Goal: Task Accomplishment & Management: Manage account settings

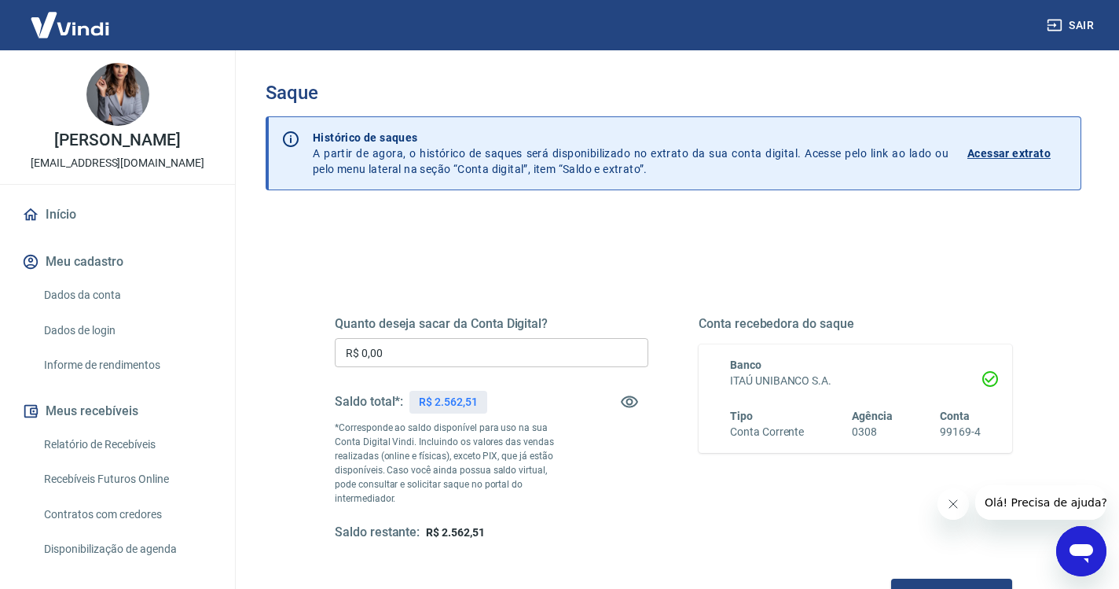
click at [433, 356] on input "R$ 0,00" at bounding box center [492, 352] width 314 height 29
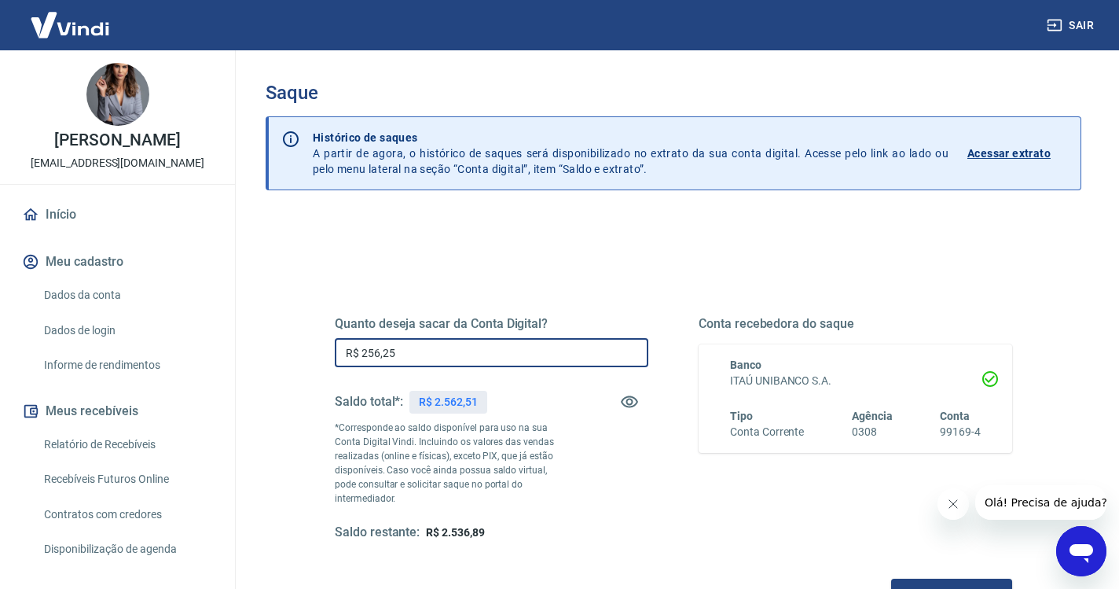
type input "R$ 2.562,51"
click at [891, 578] on button "Solicitar saque" at bounding box center [951, 592] width 121 height 29
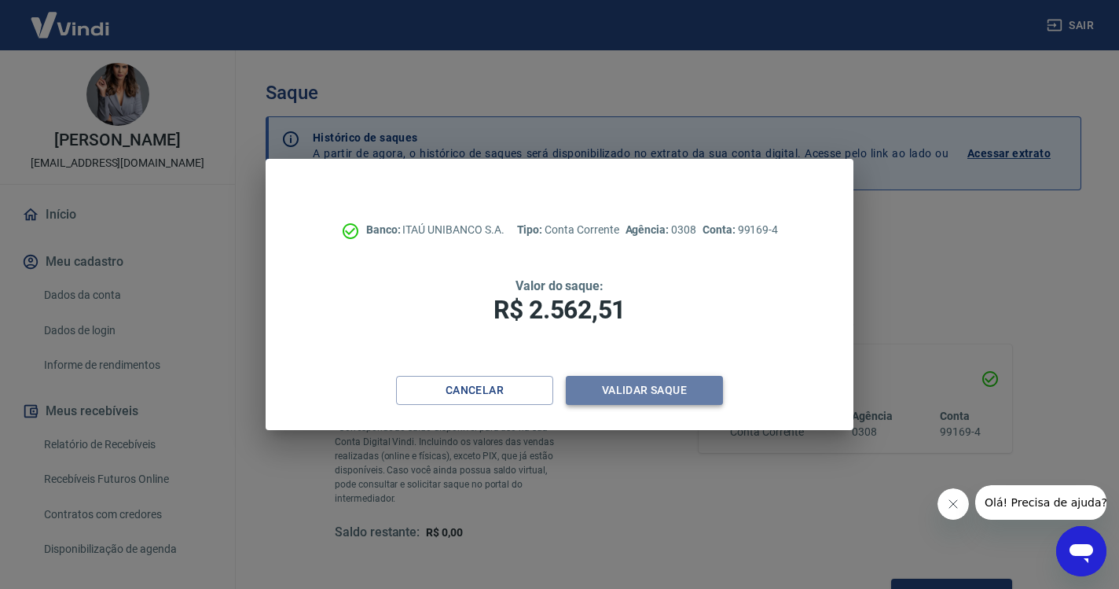
click at [673, 392] on button "Validar saque" at bounding box center [644, 390] width 157 height 29
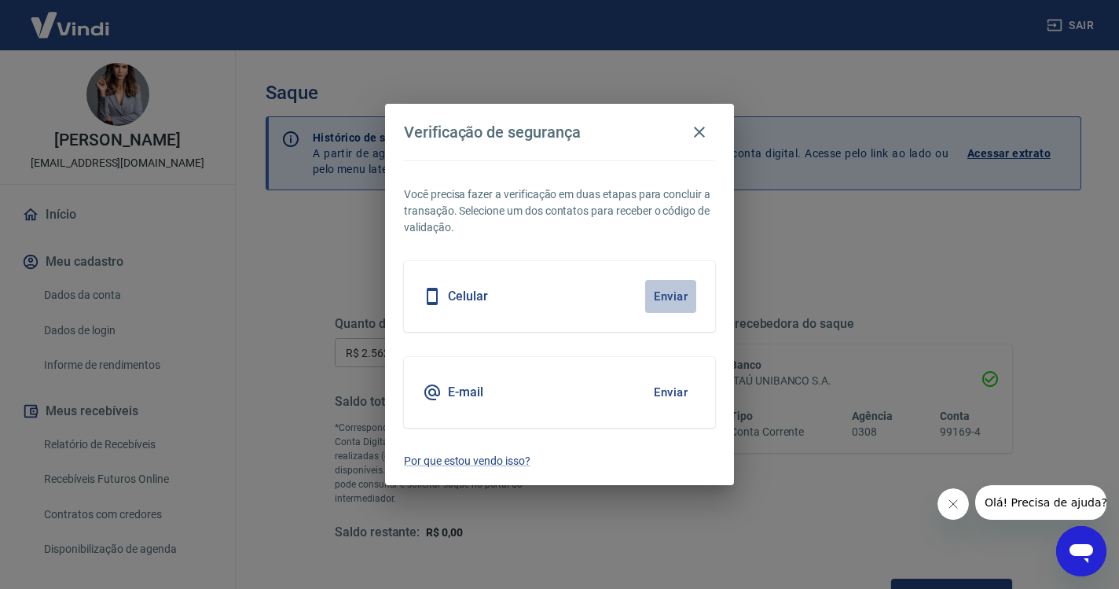
click at [673, 292] on button "Enviar" at bounding box center [670, 296] width 51 height 33
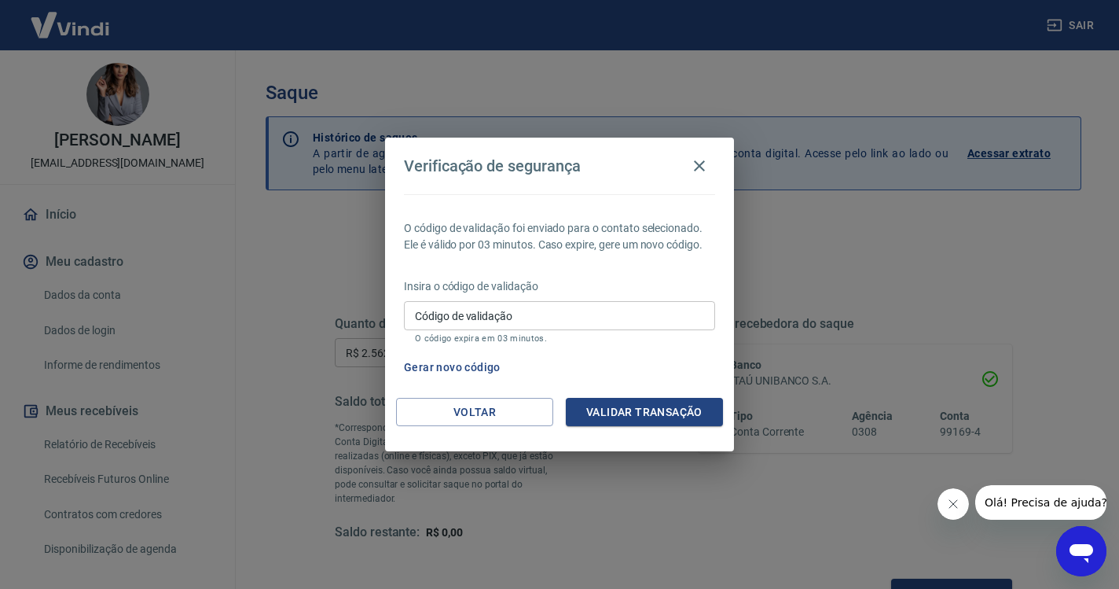
click at [453, 327] on input "Código de validação" at bounding box center [559, 315] width 311 height 29
paste input "265701"
type input "265701"
click at [692, 414] on button "Validar transação" at bounding box center [644, 412] width 157 height 29
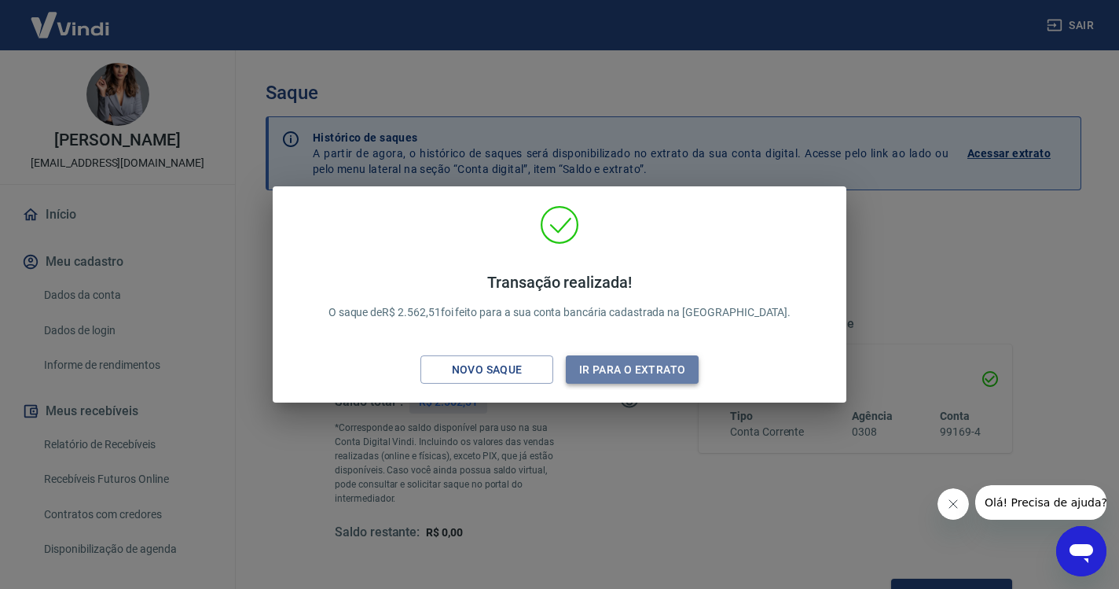
click at [659, 369] on button "Ir para o extrato" at bounding box center [632, 369] width 133 height 29
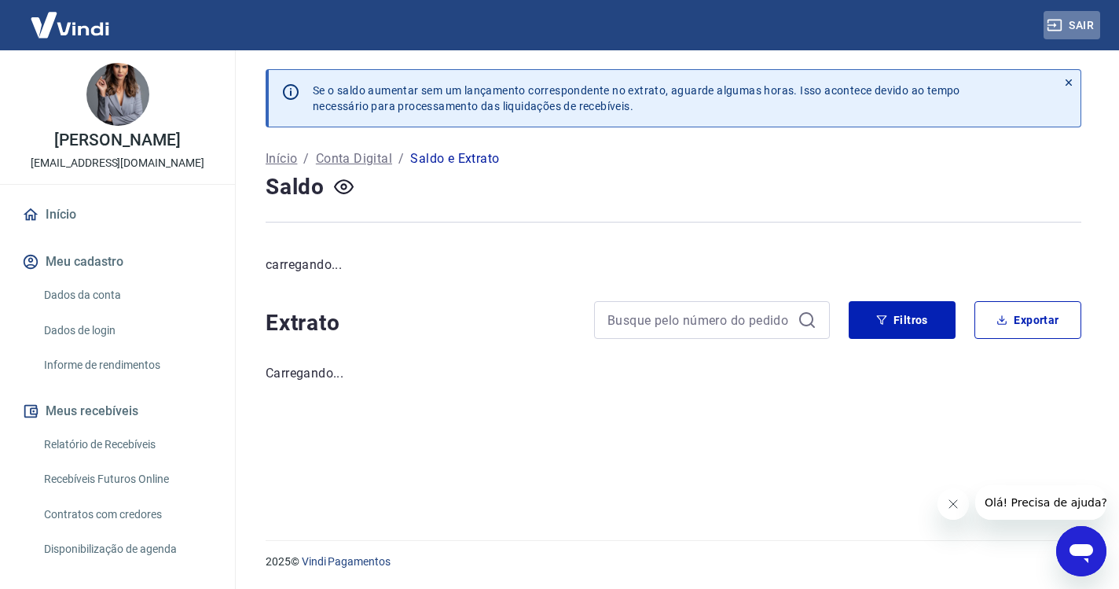
click at [1055, 23] on icon "button" at bounding box center [1055, 25] width 16 height 16
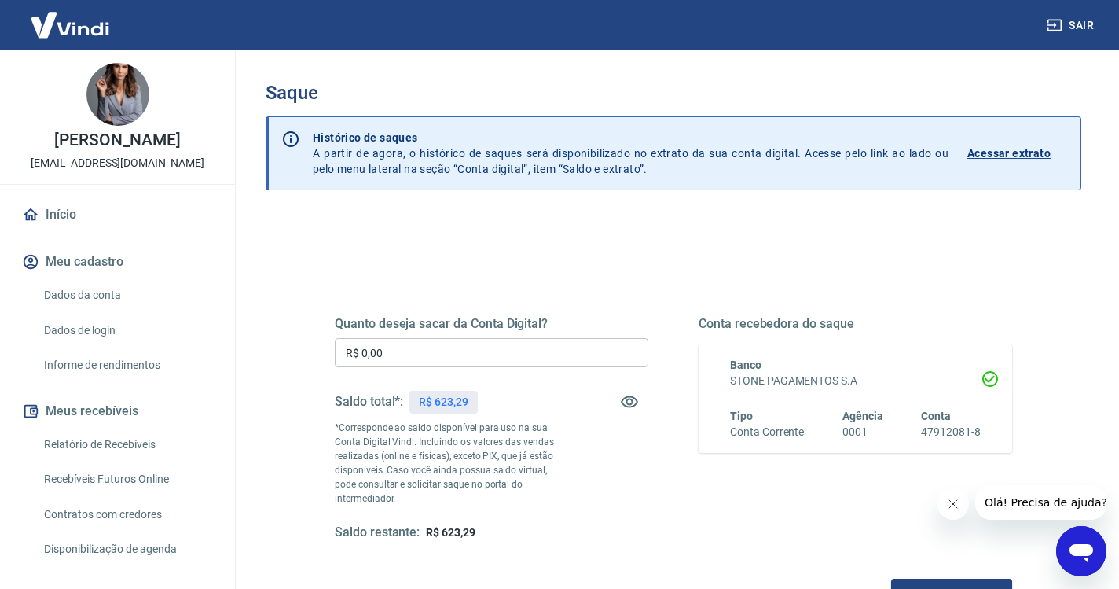
click at [431, 346] on input "R$ 0,00" at bounding box center [492, 352] width 314 height 29
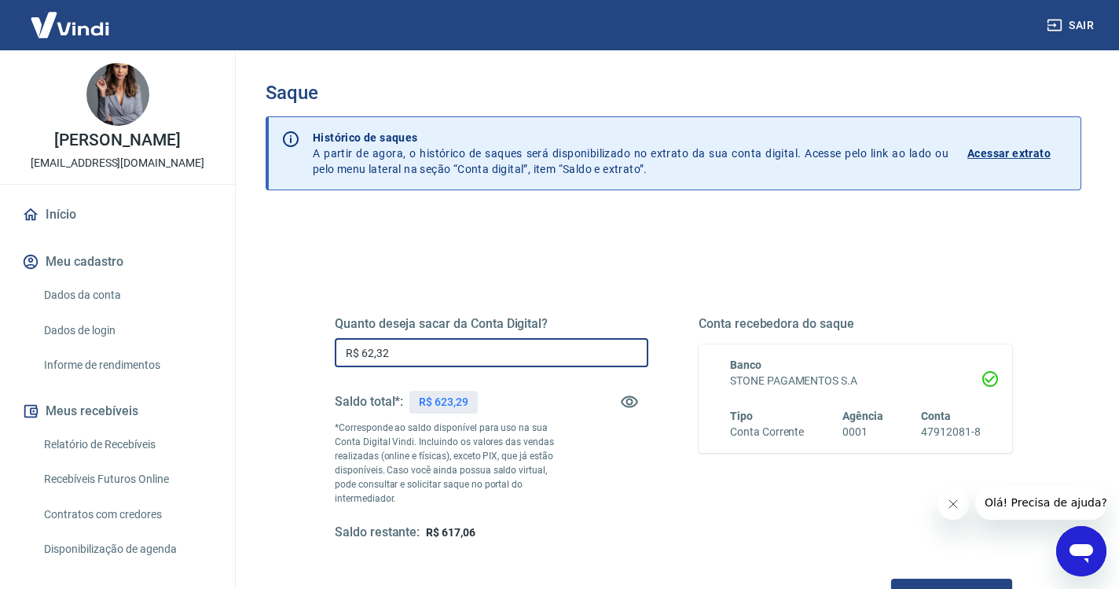
type input "R$ 623,29"
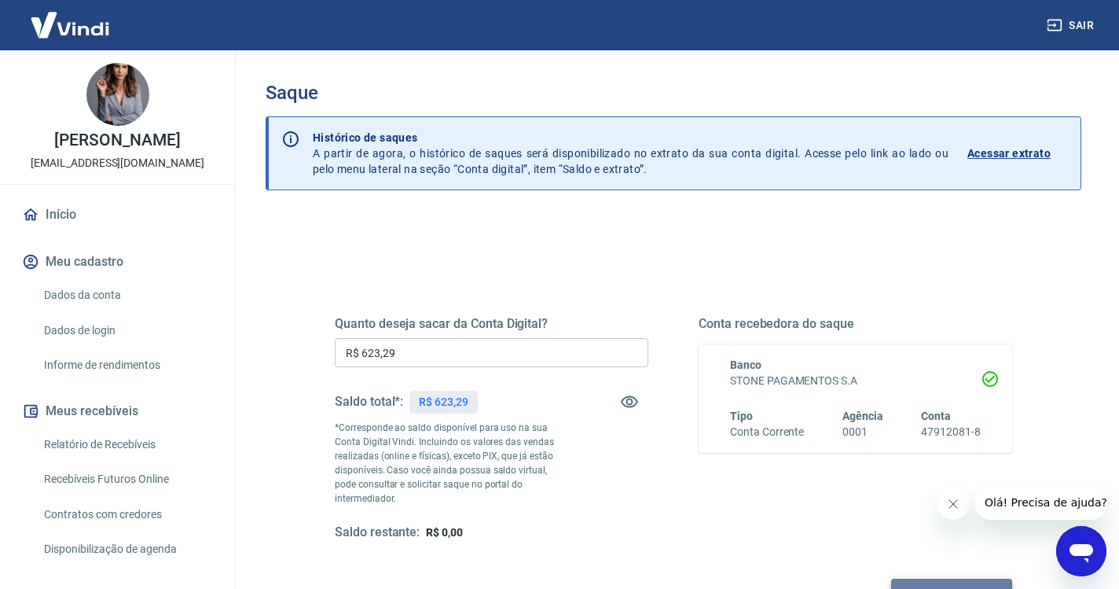
click at [891, 578] on button "Solicitar saque" at bounding box center [951, 592] width 121 height 29
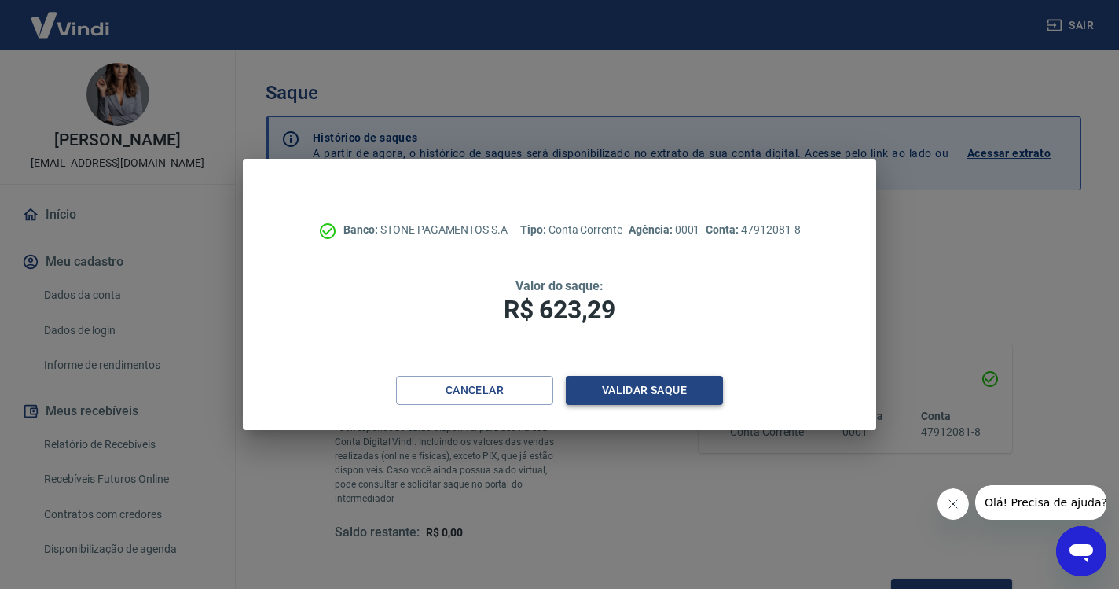
click at [651, 392] on button "Validar saque" at bounding box center [644, 390] width 157 height 29
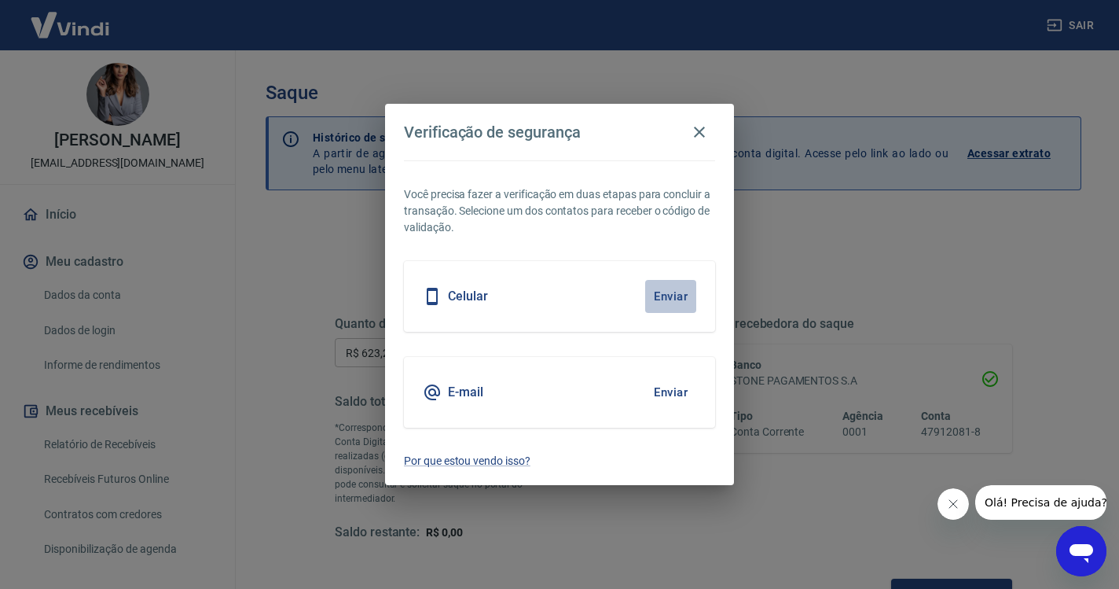
click at [675, 297] on button "Enviar" at bounding box center [670, 296] width 51 height 33
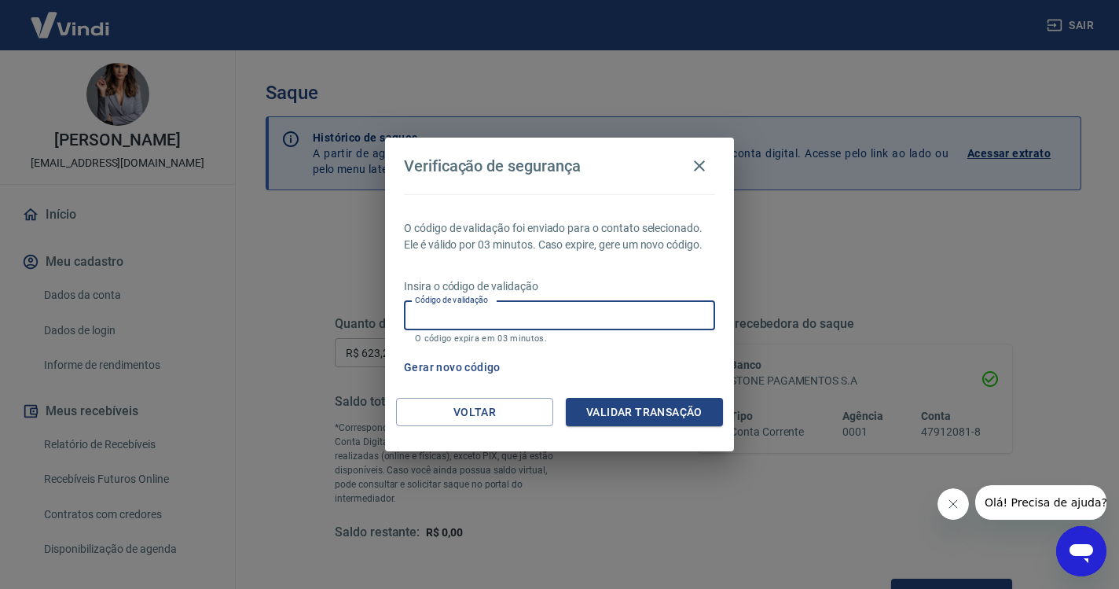
click at [505, 311] on input "Código de validação" at bounding box center [559, 315] width 311 height 29
paste input "279226"
type input "279226"
click at [611, 411] on button "Validar transação" at bounding box center [644, 412] width 157 height 29
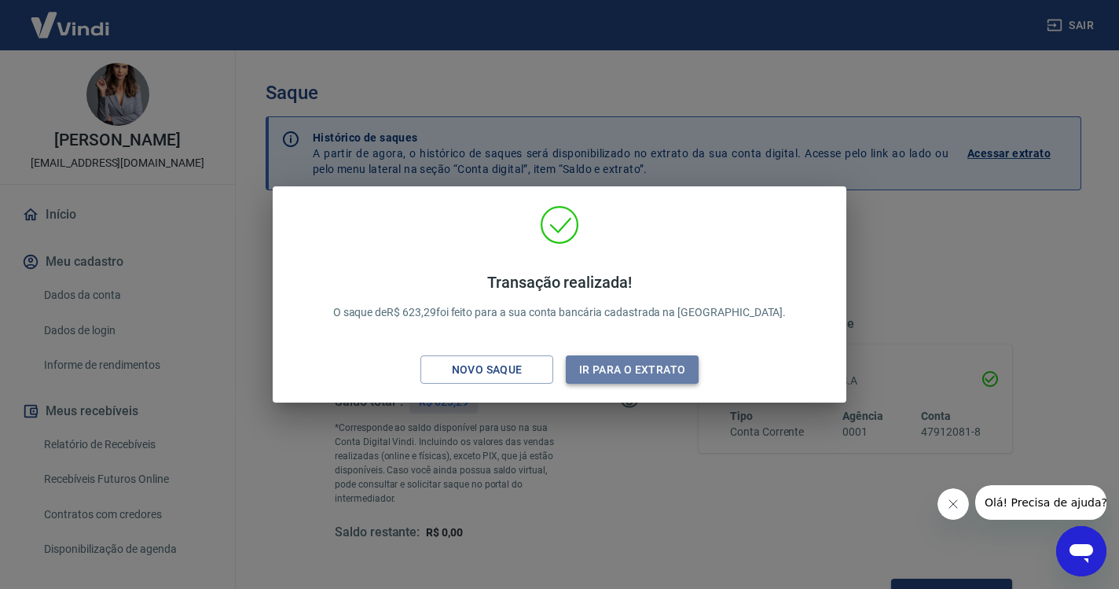
click at [660, 374] on button "Ir para o extrato" at bounding box center [632, 369] width 133 height 29
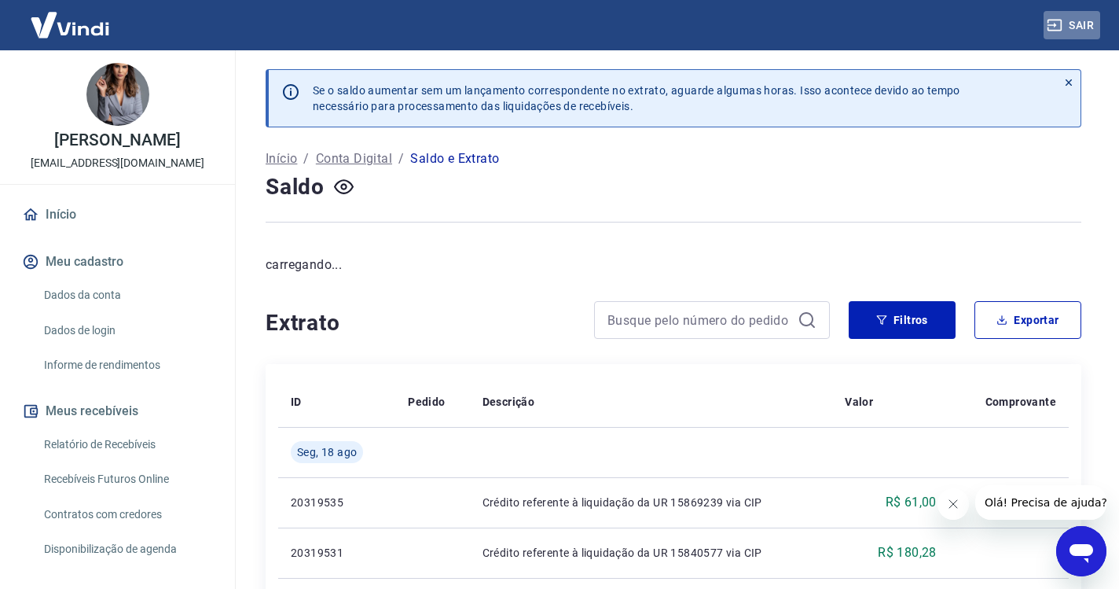
click at [1077, 21] on button "Sair" at bounding box center [1072, 25] width 57 height 29
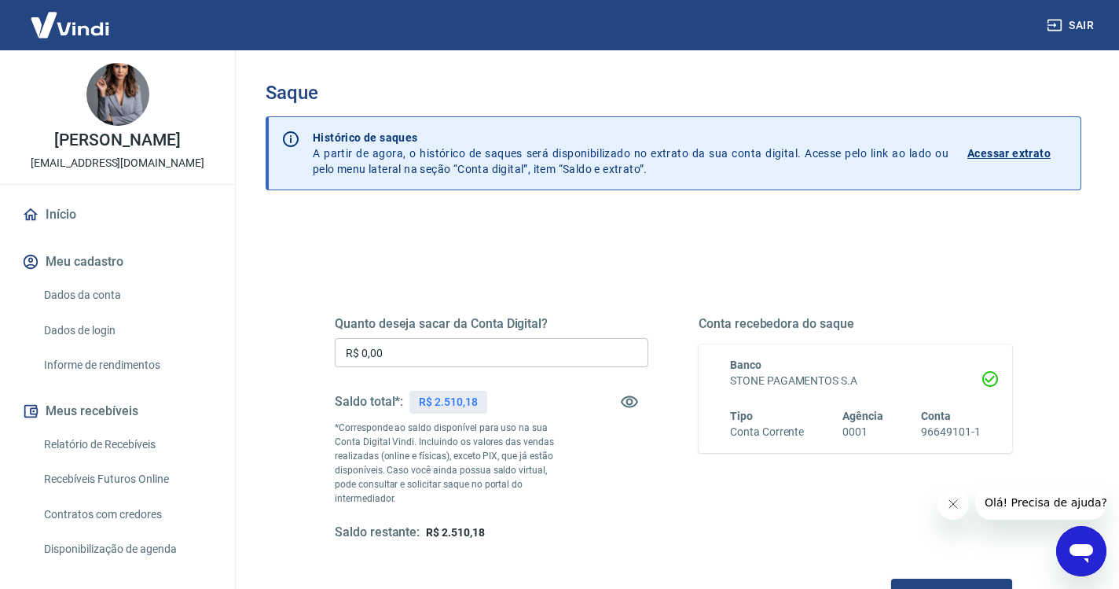
click at [461, 356] on input "R$ 0,00" at bounding box center [492, 352] width 314 height 29
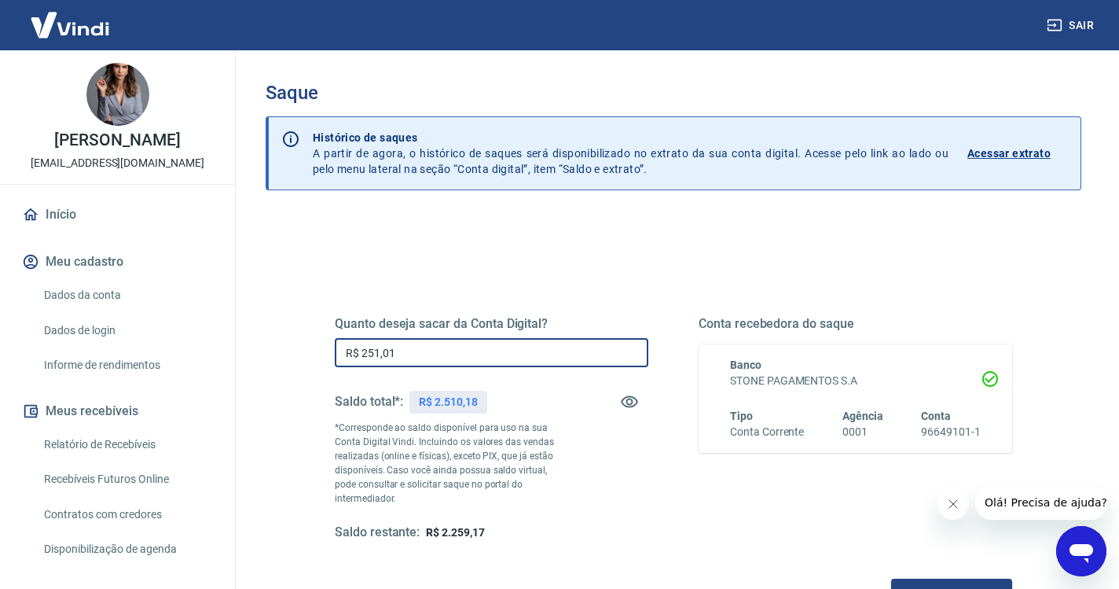
type input "R$ 2.510,18"
click at [891, 578] on button "Solicitar saque" at bounding box center [951, 592] width 121 height 29
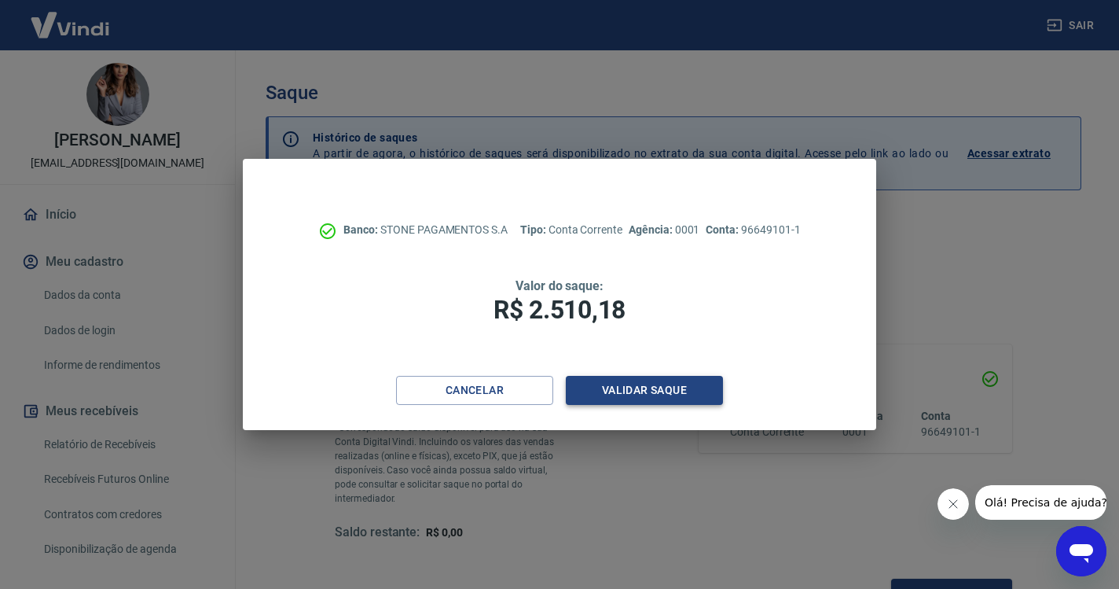
click at [636, 397] on button "Validar saque" at bounding box center [644, 390] width 157 height 29
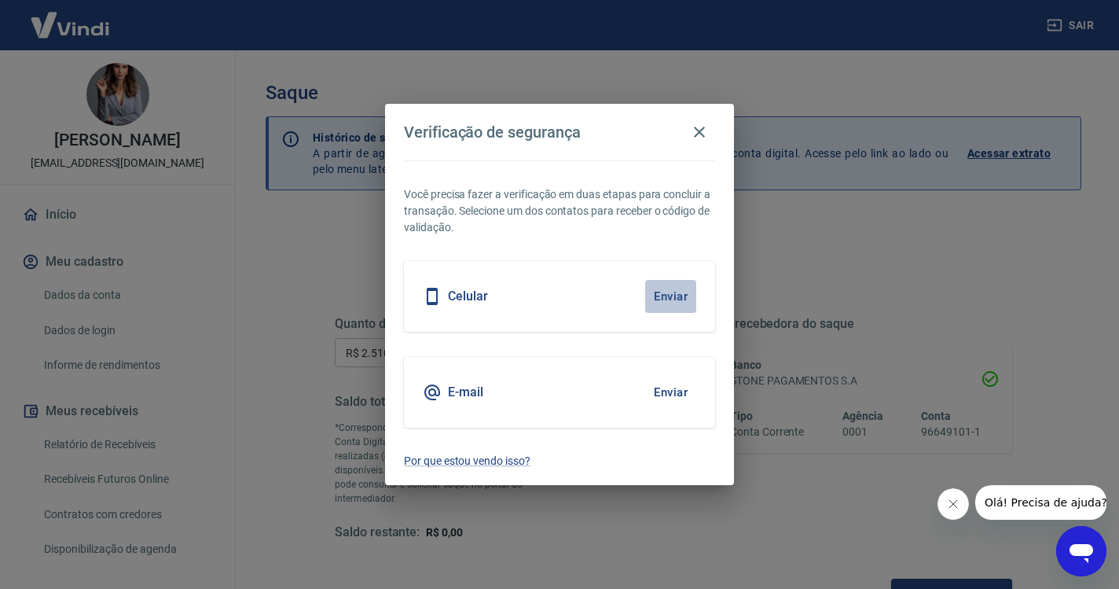
click at [674, 299] on button "Enviar" at bounding box center [670, 296] width 51 height 33
click at [674, 297] on button "Enviar" at bounding box center [670, 296] width 51 height 33
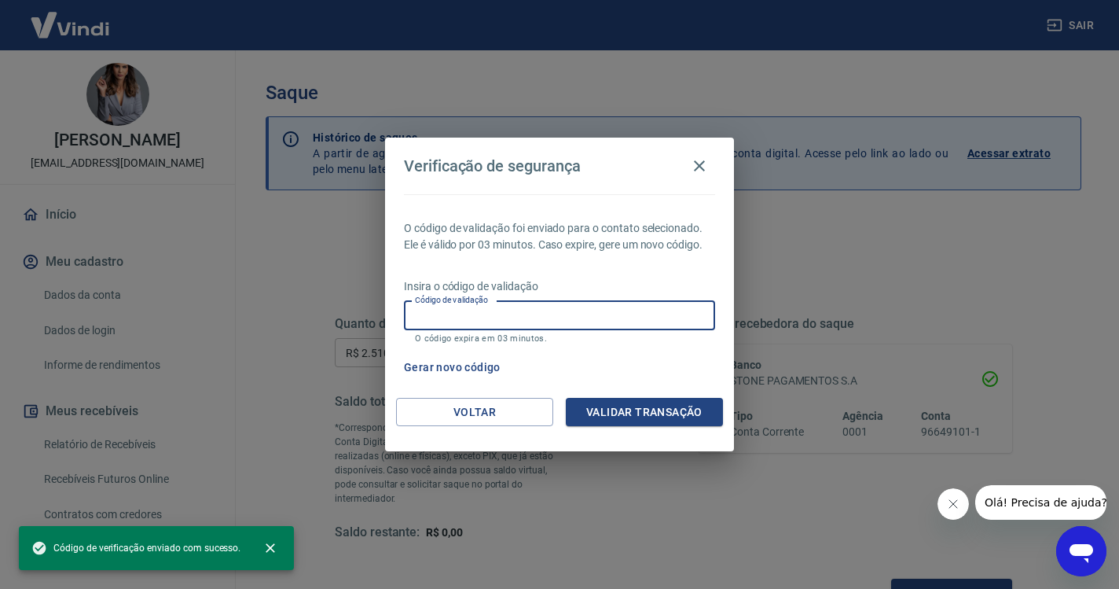
click at [571, 324] on input "Código de validação" at bounding box center [559, 315] width 311 height 29
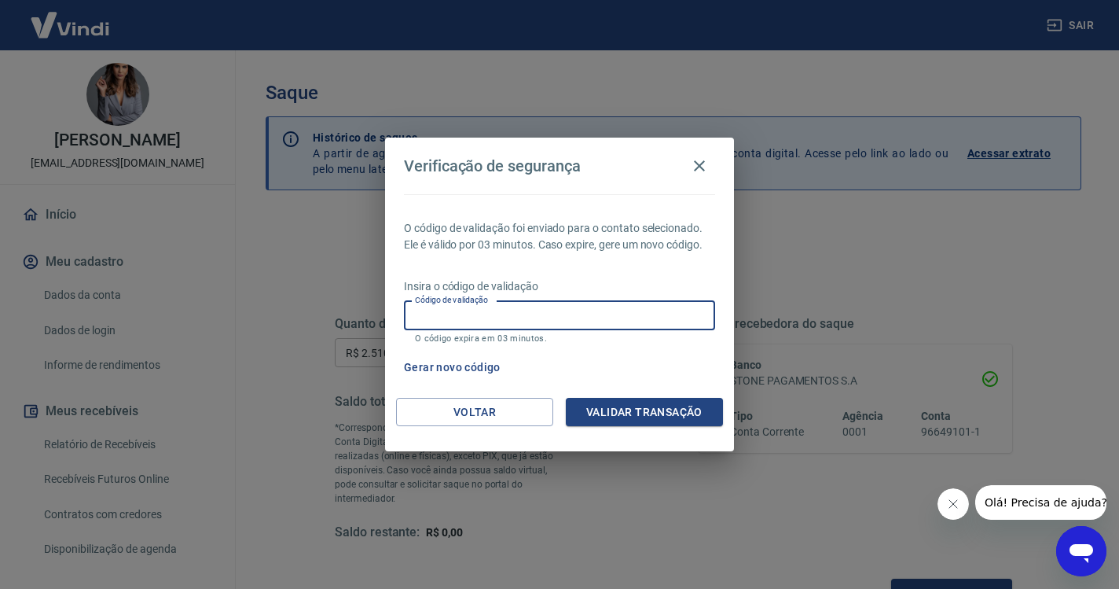
paste input "180798"
type input "180798"
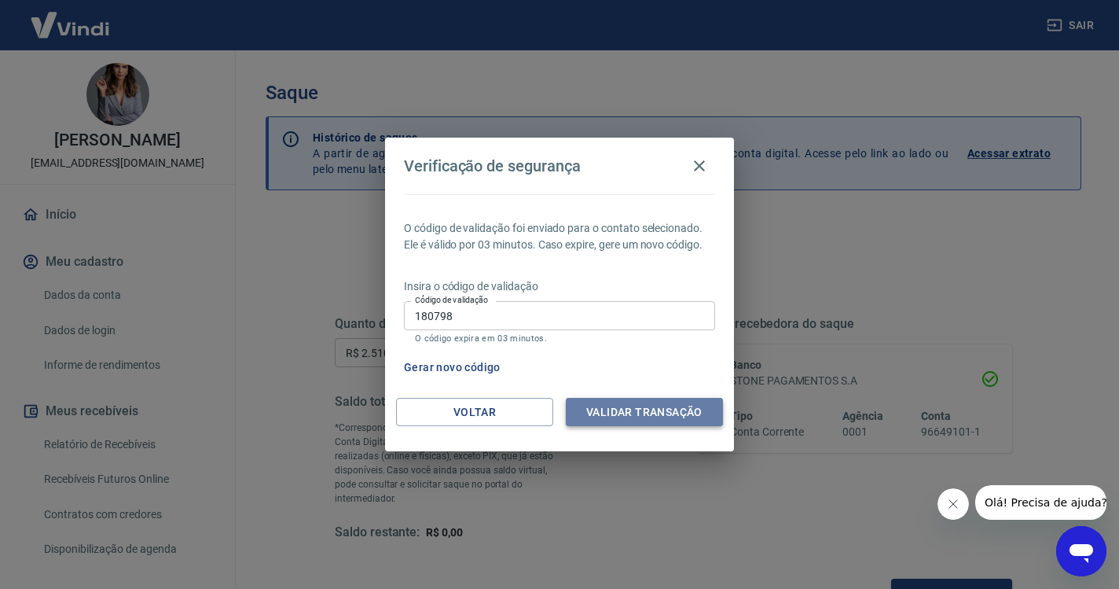
click at [652, 419] on button "Validar transação" at bounding box center [644, 412] width 157 height 29
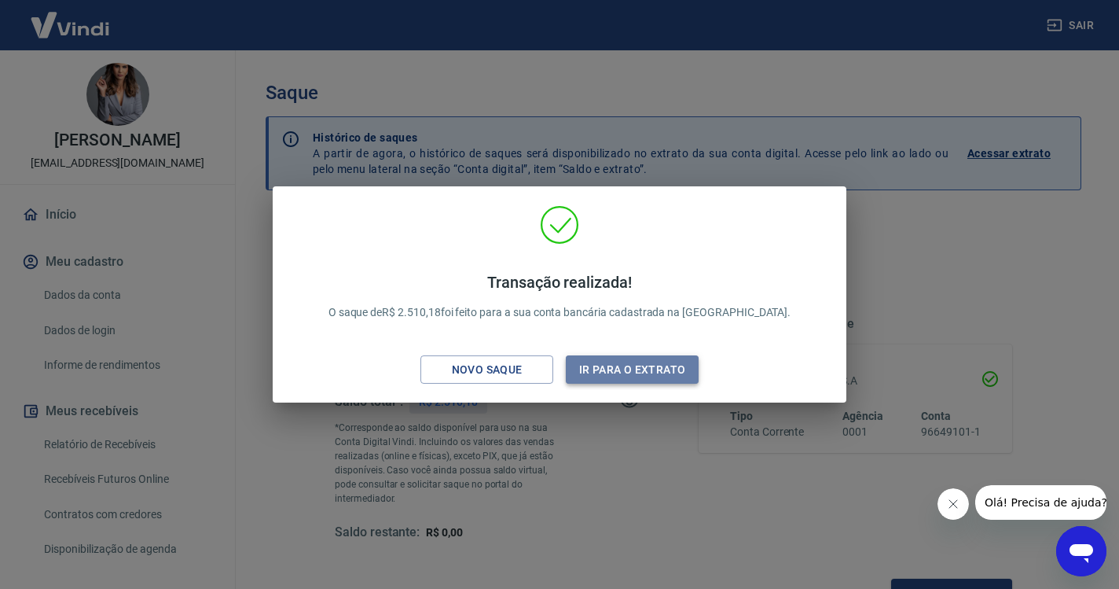
click at [652, 376] on button "Ir para o extrato" at bounding box center [632, 369] width 133 height 29
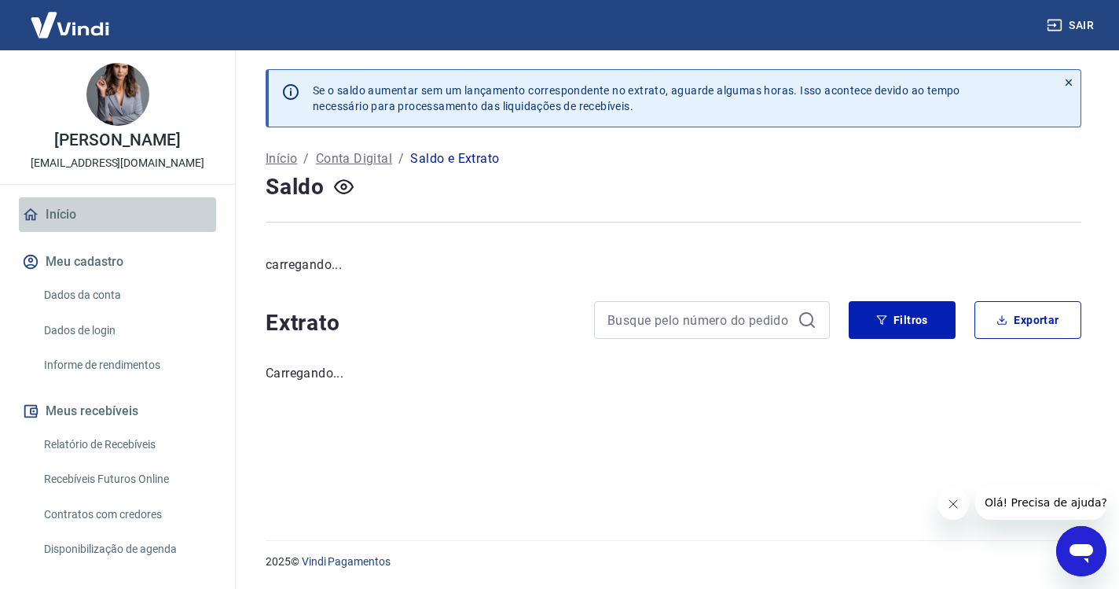
click at [62, 212] on link "Início" at bounding box center [117, 214] width 197 height 35
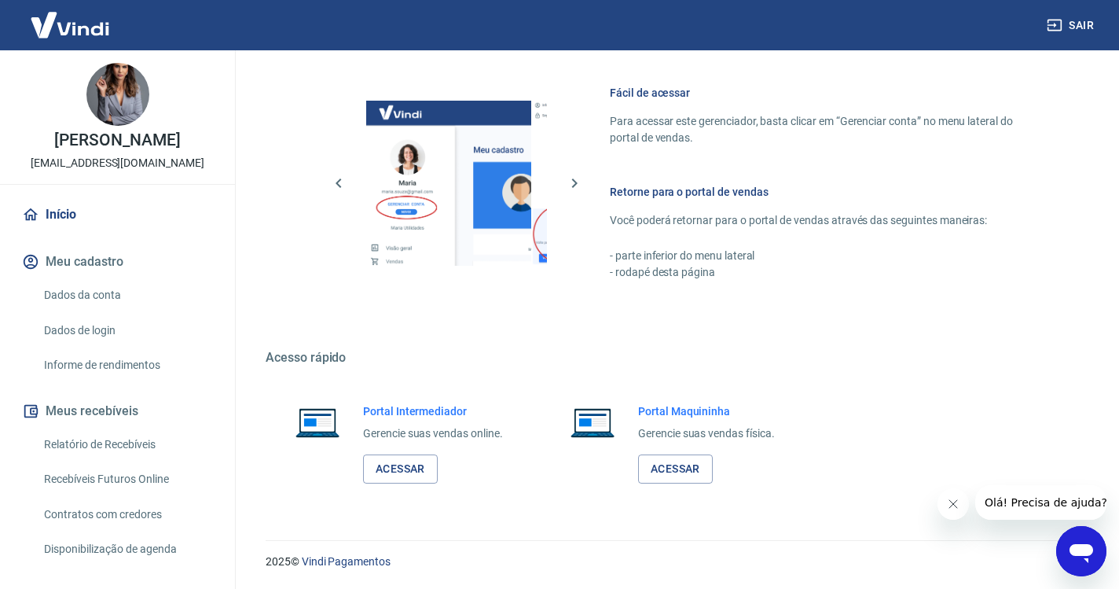
scroll to position [667, 0]
click at [413, 473] on link "Acessar" at bounding box center [400, 469] width 75 height 29
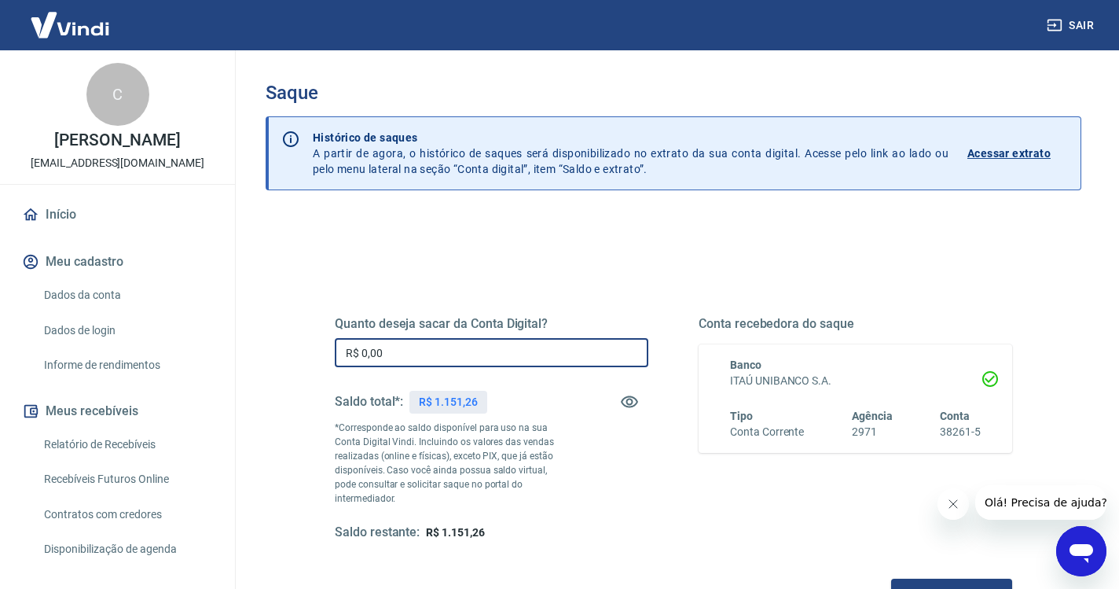
click at [429, 353] on input "R$ 0,00" at bounding box center [492, 352] width 314 height 29
type input "R$ 1.151,26"
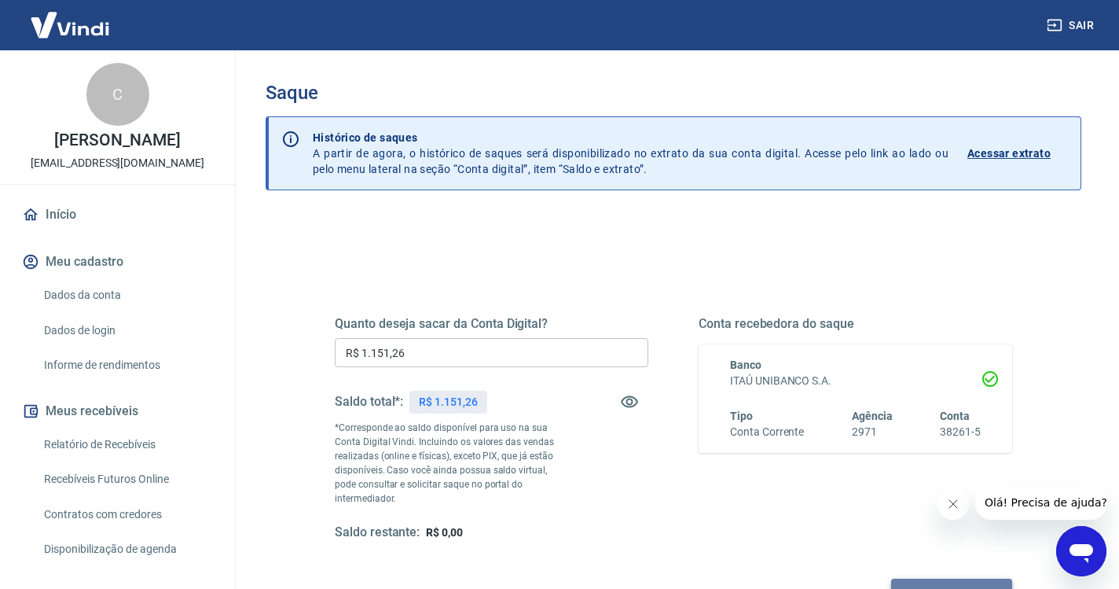
click at [891, 579] on button "Solicitar saque" at bounding box center [951, 592] width 121 height 29
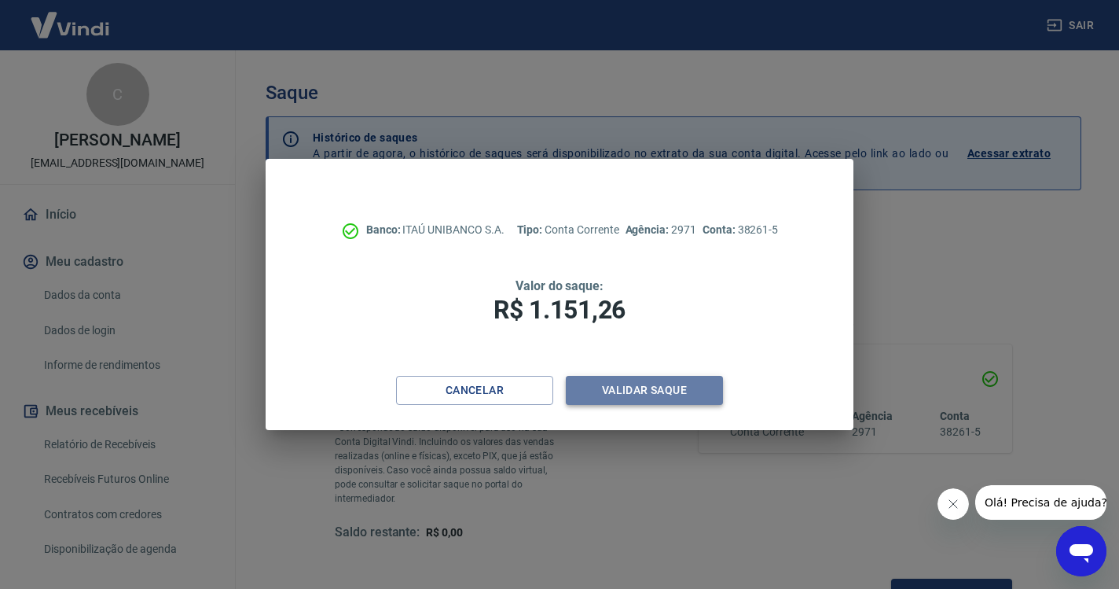
click at [689, 391] on button "Validar saque" at bounding box center [644, 390] width 157 height 29
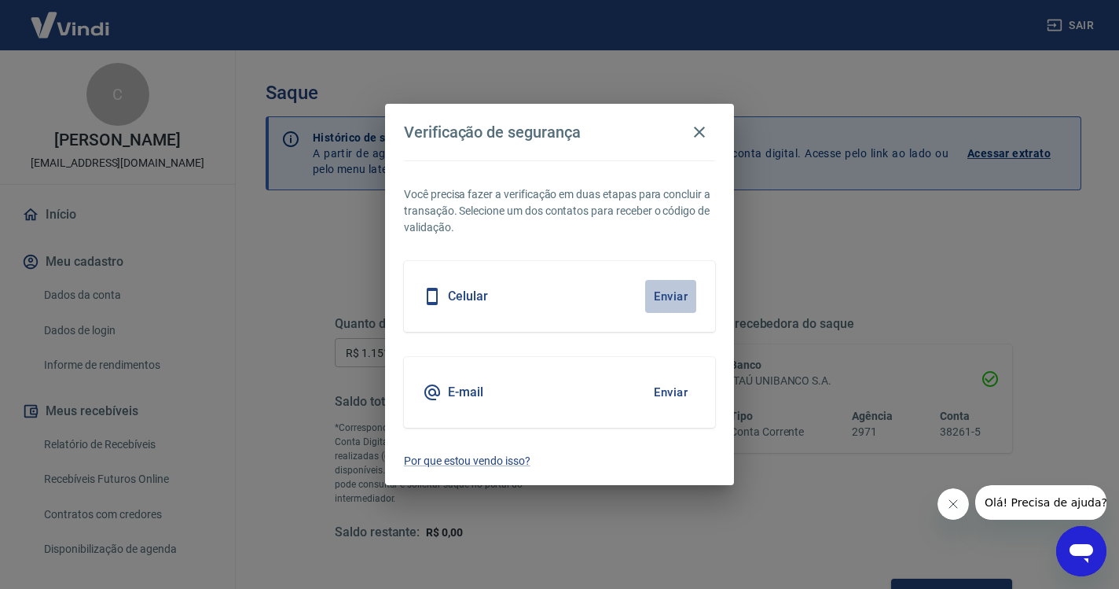
click at [676, 292] on button "Enviar" at bounding box center [670, 296] width 51 height 33
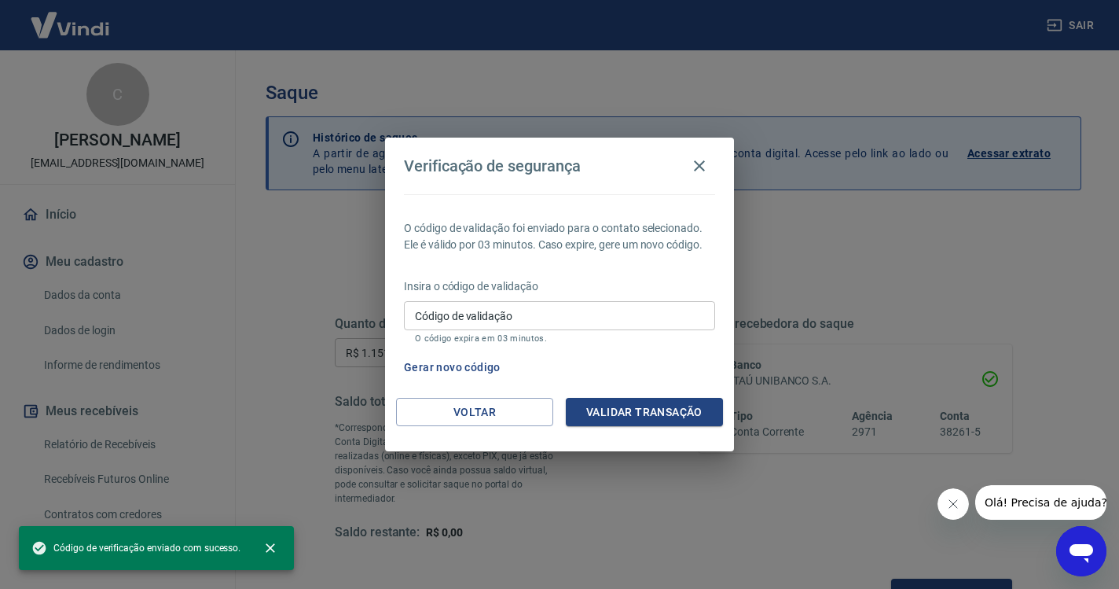
click at [572, 309] on input "Código de validação" at bounding box center [559, 315] width 311 height 29
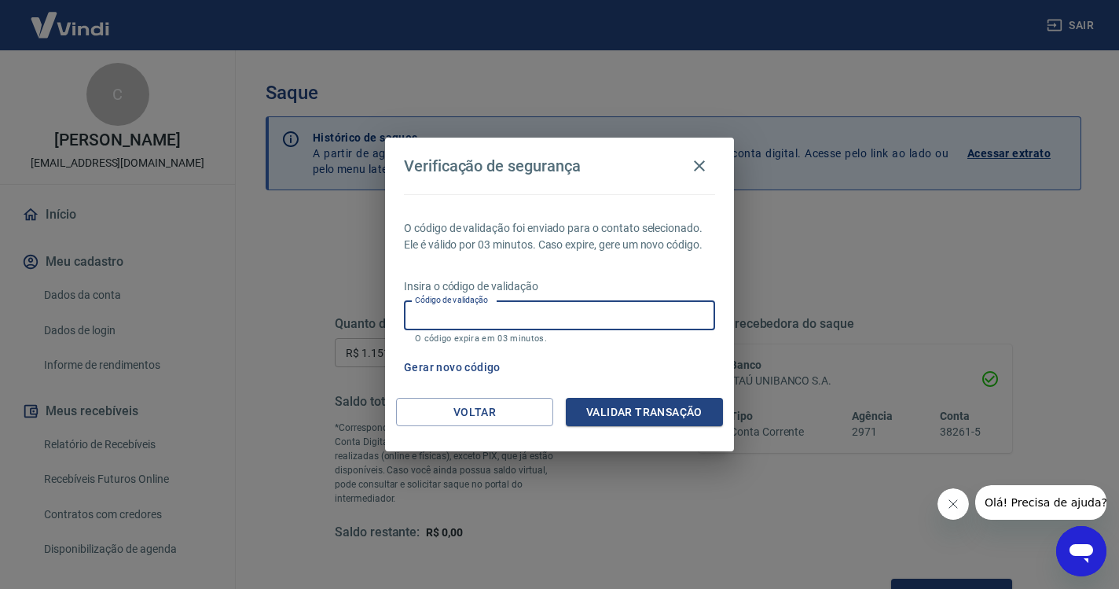
paste input "1"
type input "156102"
click at [616, 407] on button "Validar transação" at bounding box center [644, 412] width 157 height 29
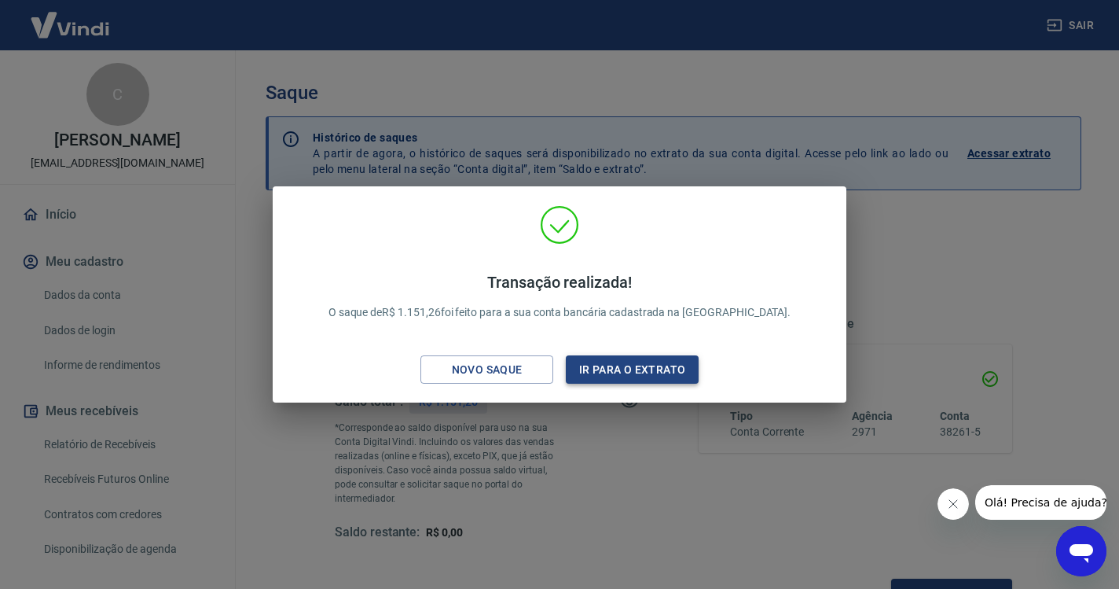
click at [629, 376] on button "Ir para o extrato" at bounding box center [632, 369] width 133 height 29
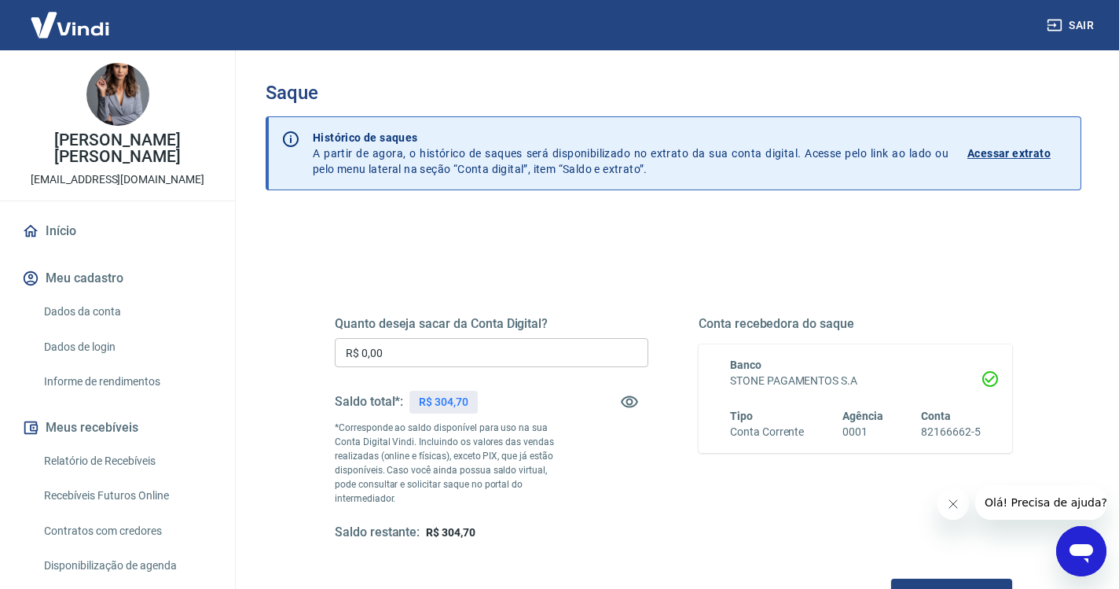
click at [450, 358] on input "R$ 0,00" at bounding box center [492, 352] width 314 height 29
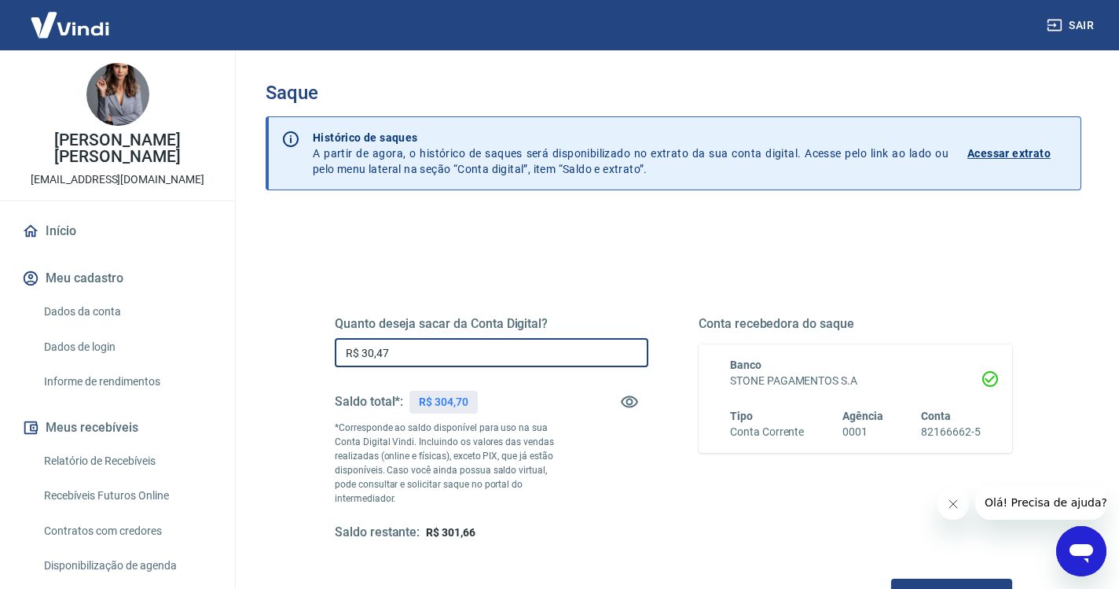
type input "R$ 304,70"
click at [891, 578] on button "Solicitar saque" at bounding box center [951, 592] width 121 height 29
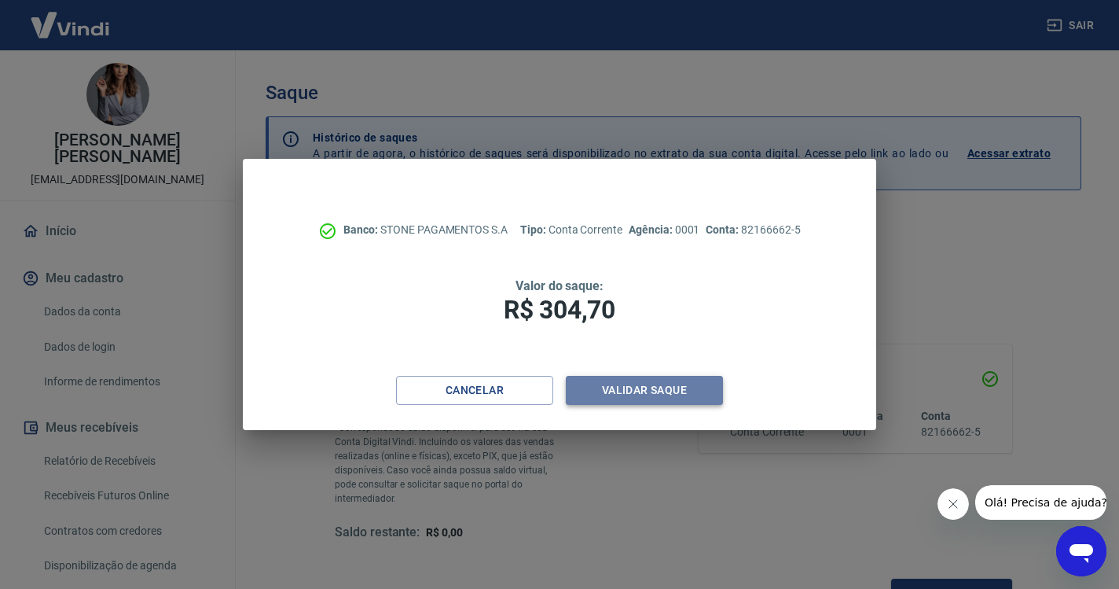
click at [666, 387] on button "Validar saque" at bounding box center [644, 390] width 157 height 29
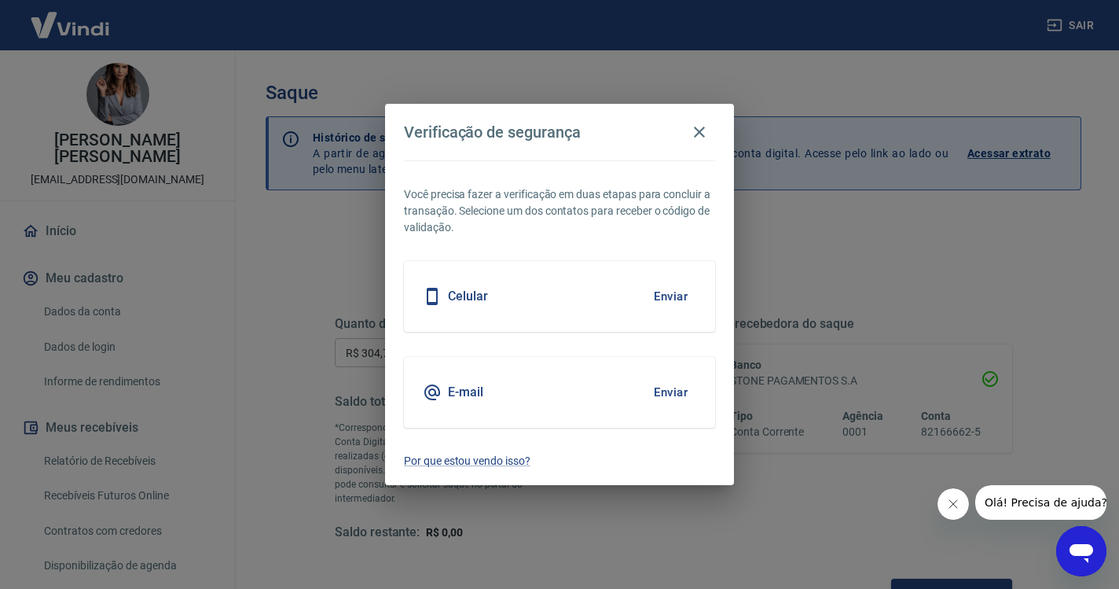
click at [673, 293] on button "Enviar" at bounding box center [670, 296] width 51 height 33
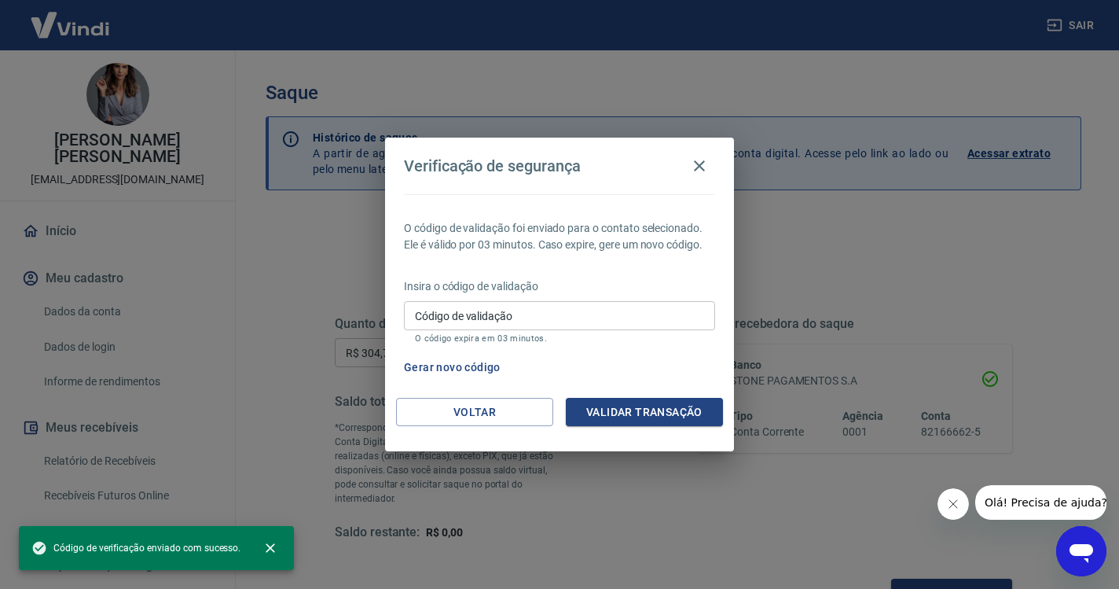
click at [571, 314] on input "Código de validação" at bounding box center [559, 315] width 311 height 29
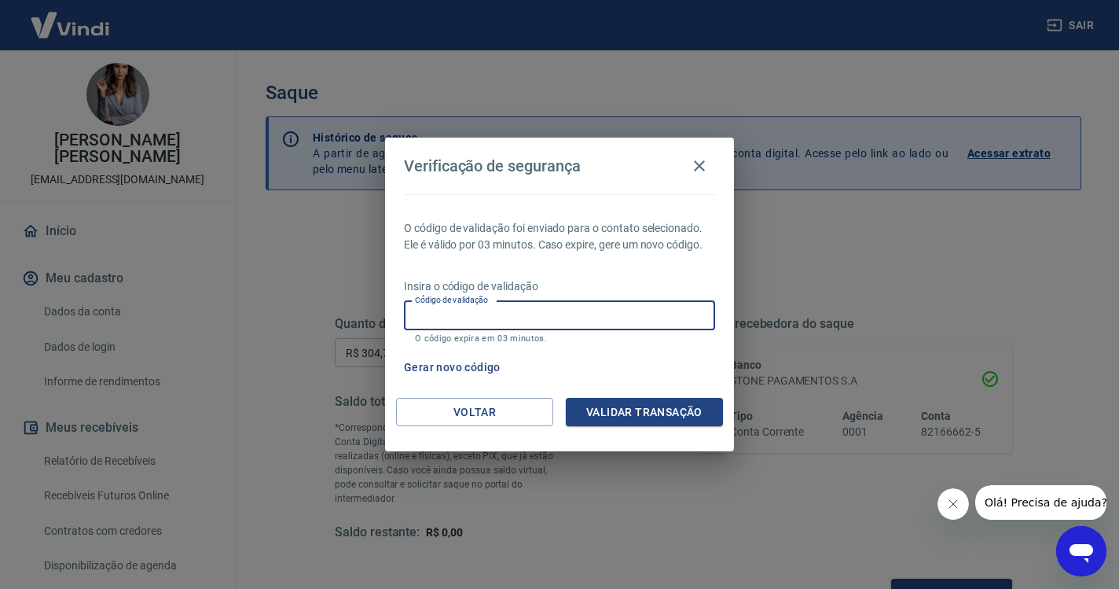
paste input "459319"
type input "459319"
click at [617, 408] on button "Validar transação" at bounding box center [644, 412] width 157 height 29
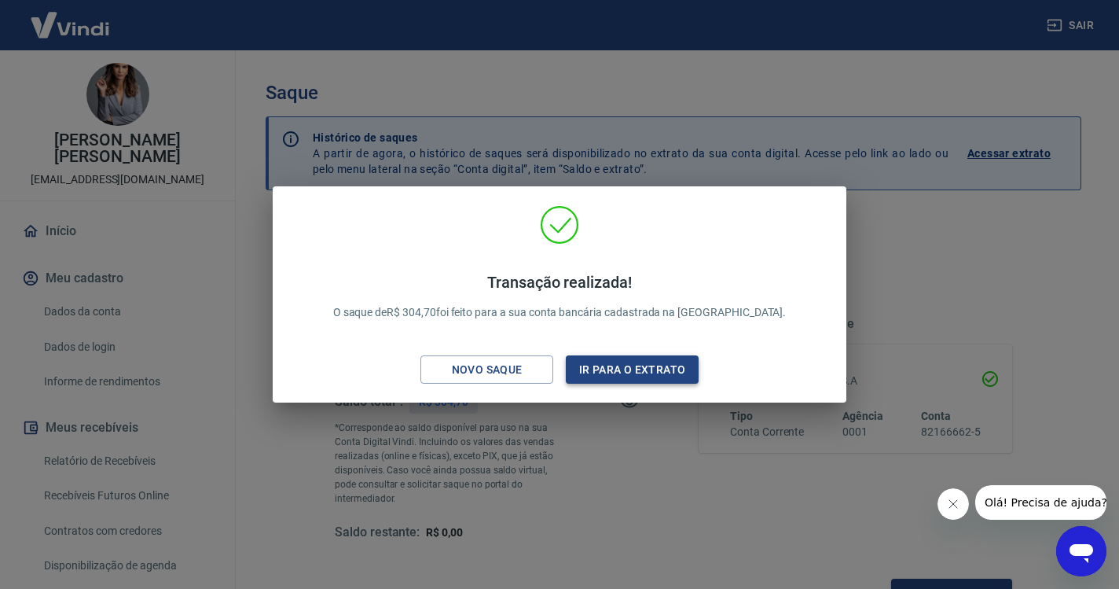
click at [643, 364] on button "Ir para o extrato" at bounding box center [632, 369] width 133 height 29
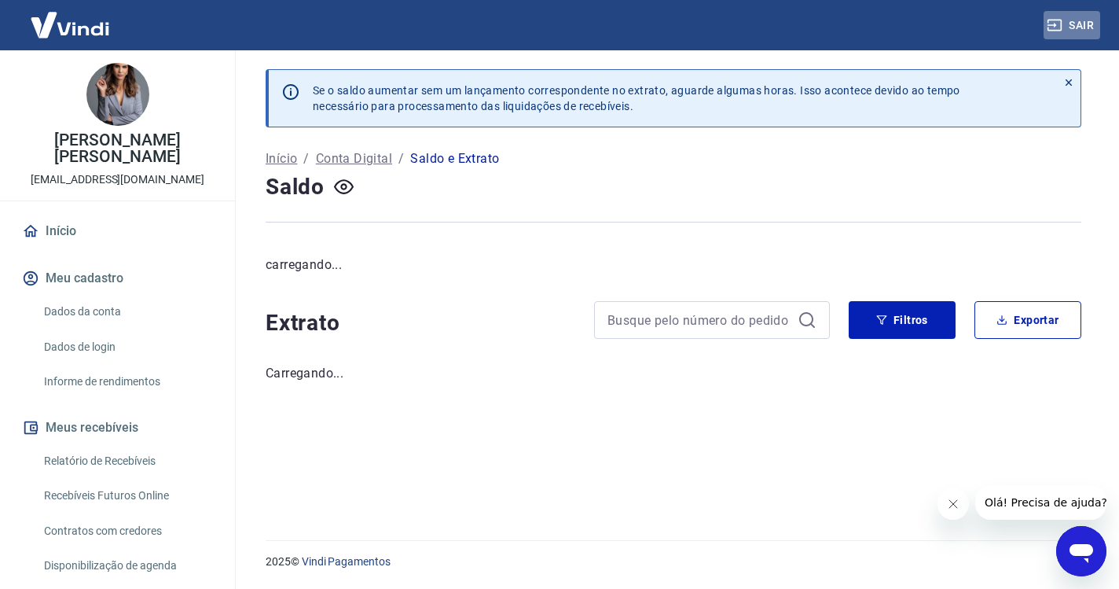
click at [1071, 17] on button "Sair" at bounding box center [1072, 25] width 57 height 29
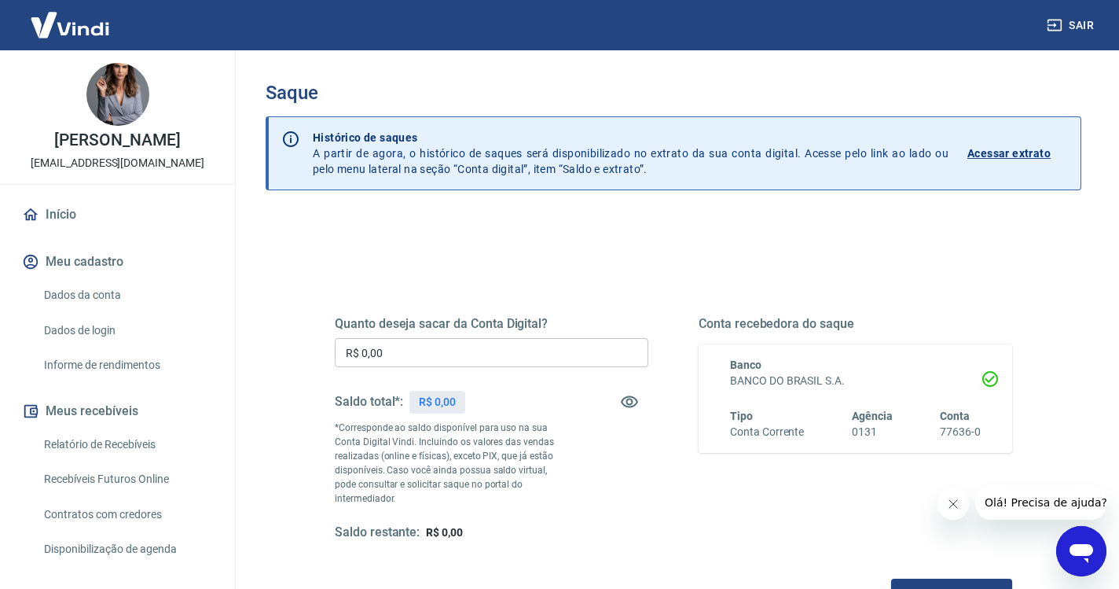
click at [422, 357] on input "R$ 0,00" at bounding box center [492, 352] width 314 height 29
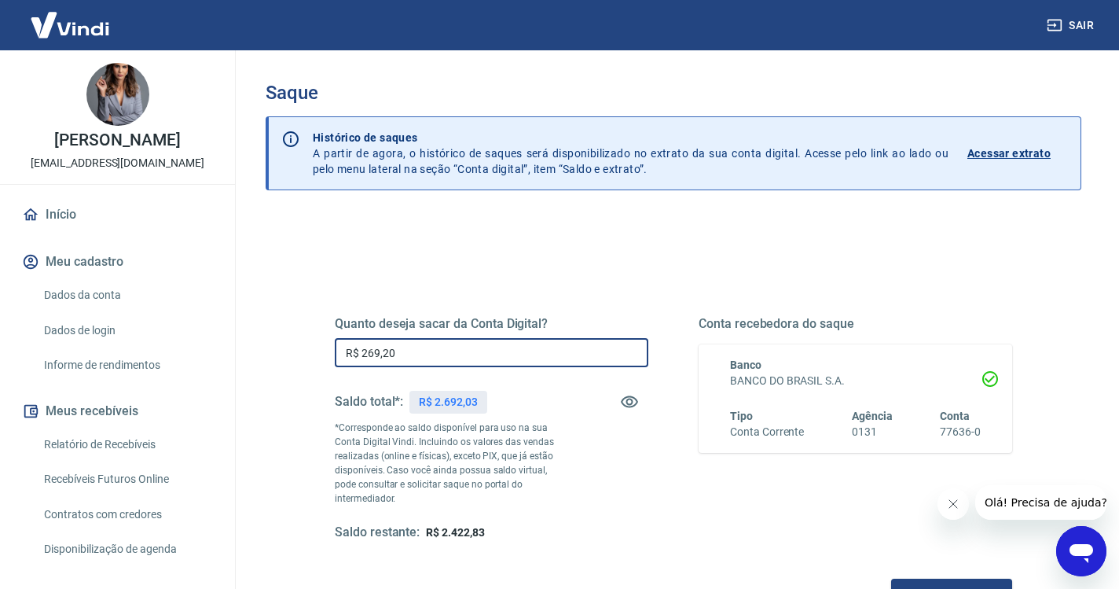
type input "R$ 2.692,03"
click at [891, 578] on button "Solicitar saque" at bounding box center [951, 592] width 121 height 29
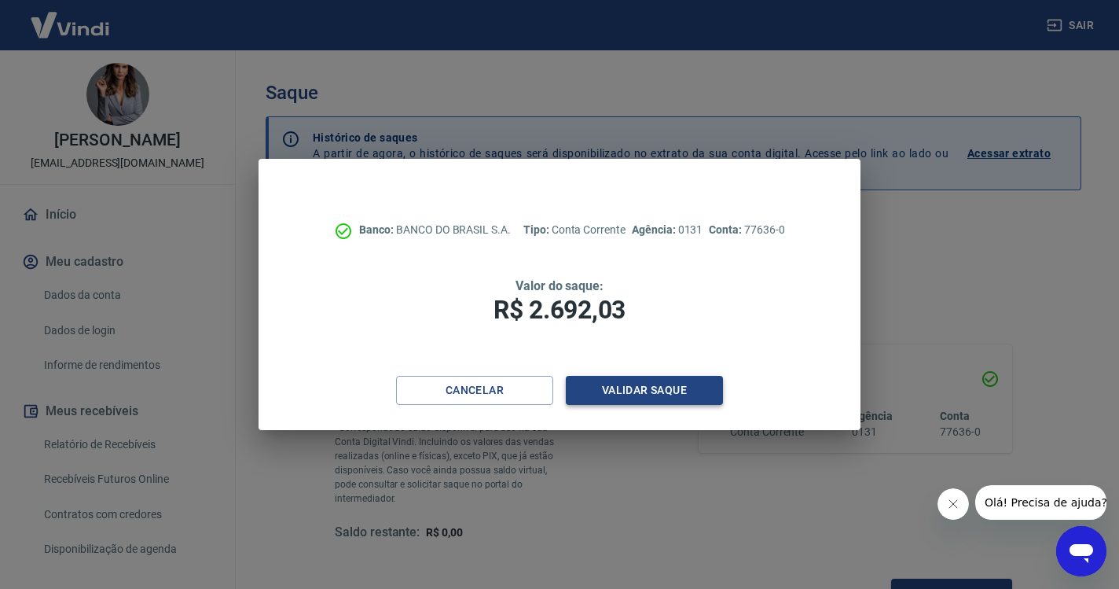
click at [637, 391] on button "Validar saque" at bounding box center [644, 390] width 157 height 29
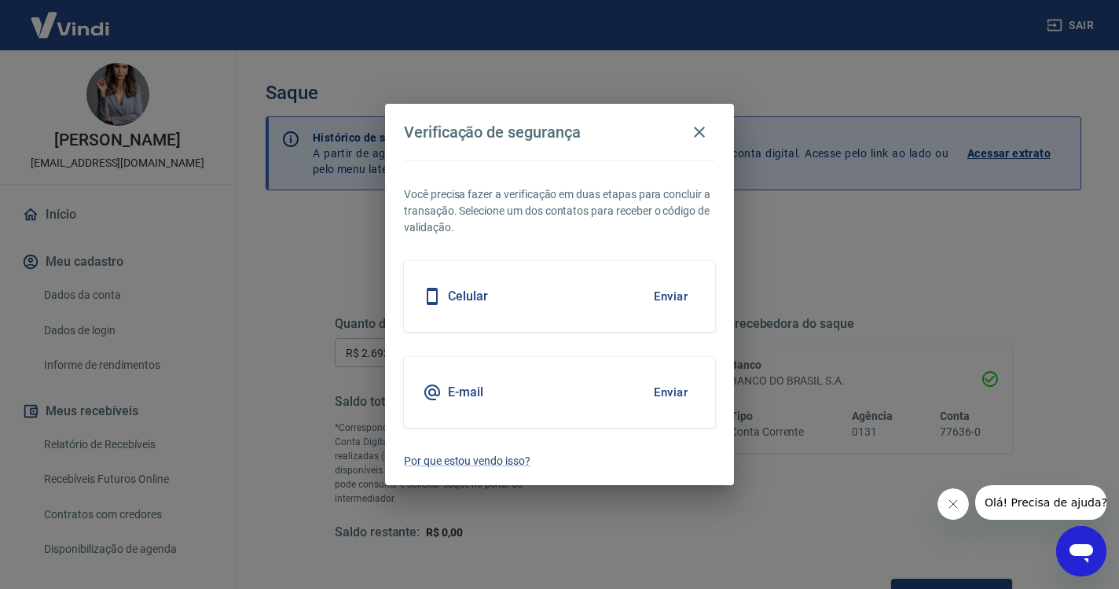
click at [668, 297] on button "Enviar" at bounding box center [670, 296] width 51 height 33
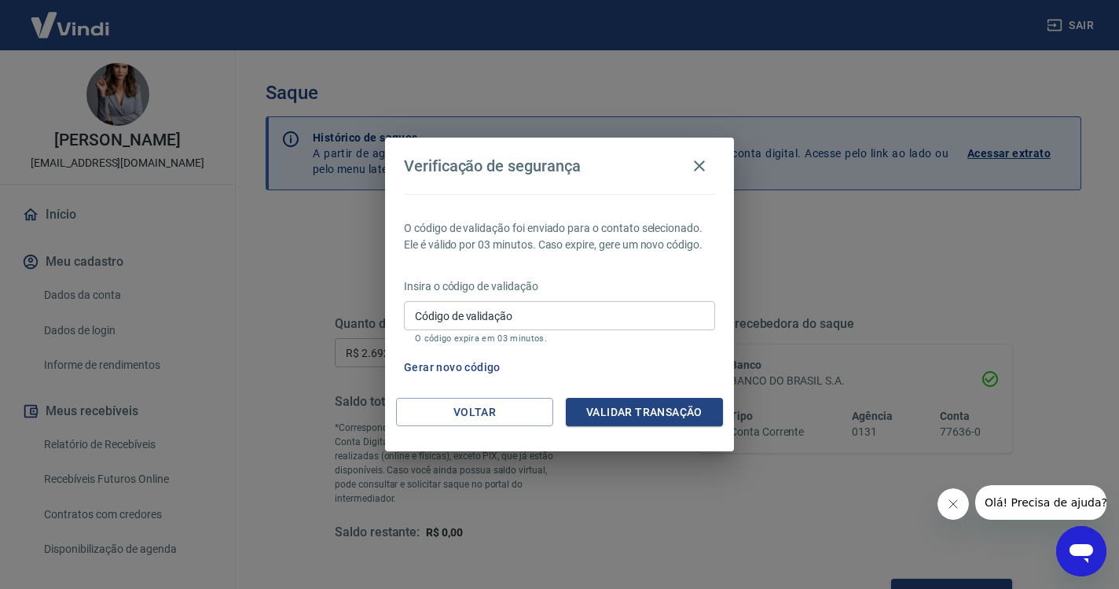
click at [448, 323] on input "Código de validação" at bounding box center [559, 315] width 311 height 29
paste input "762158"
type input "762158"
click at [671, 405] on button "Validar transação" at bounding box center [644, 412] width 157 height 29
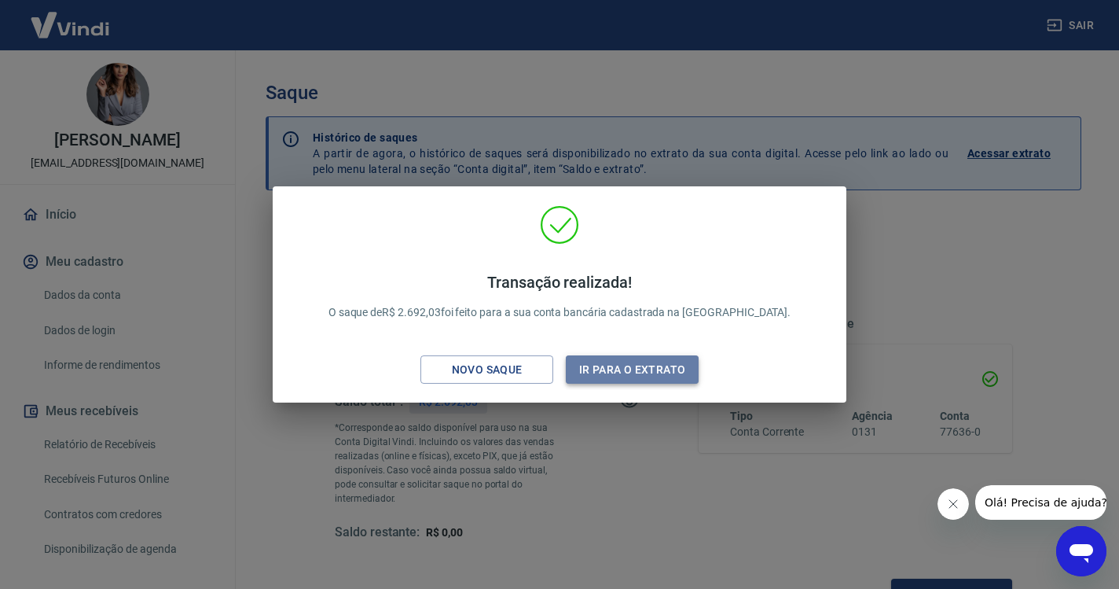
click at [655, 375] on button "Ir para o extrato" at bounding box center [632, 369] width 133 height 29
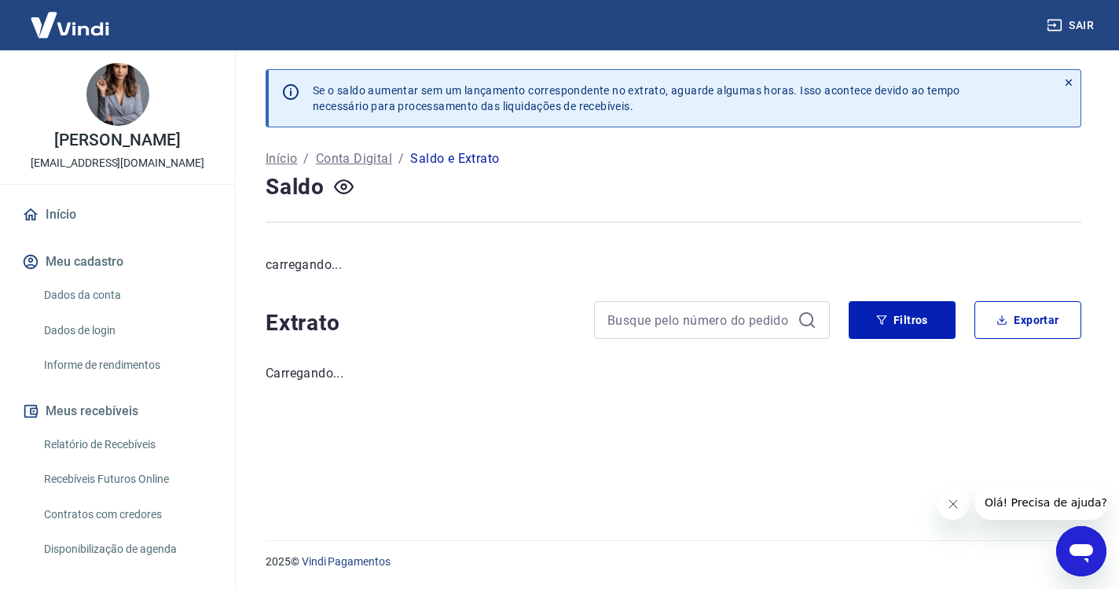
click at [67, 212] on link "Início" at bounding box center [117, 214] width 197 height 35
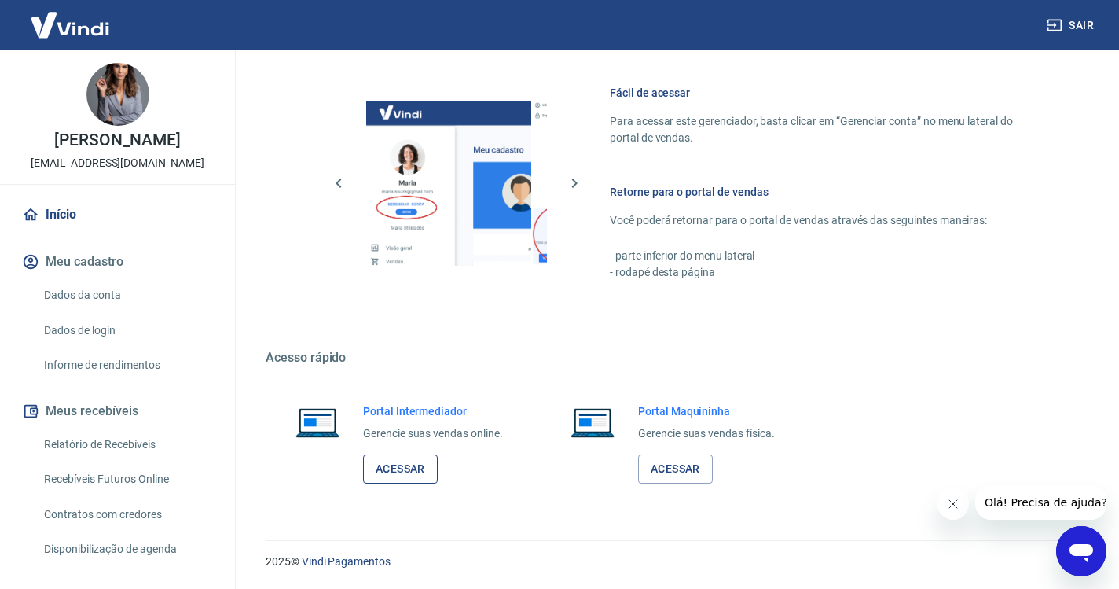
scroll to position [667, 0]
click at [424, 471] on link "Acessar" at bounding box center [400, 469] width 75 height 29
click at [1077, 20] on button "Sair" at bounding box center [1072, 25] width 57 height 29
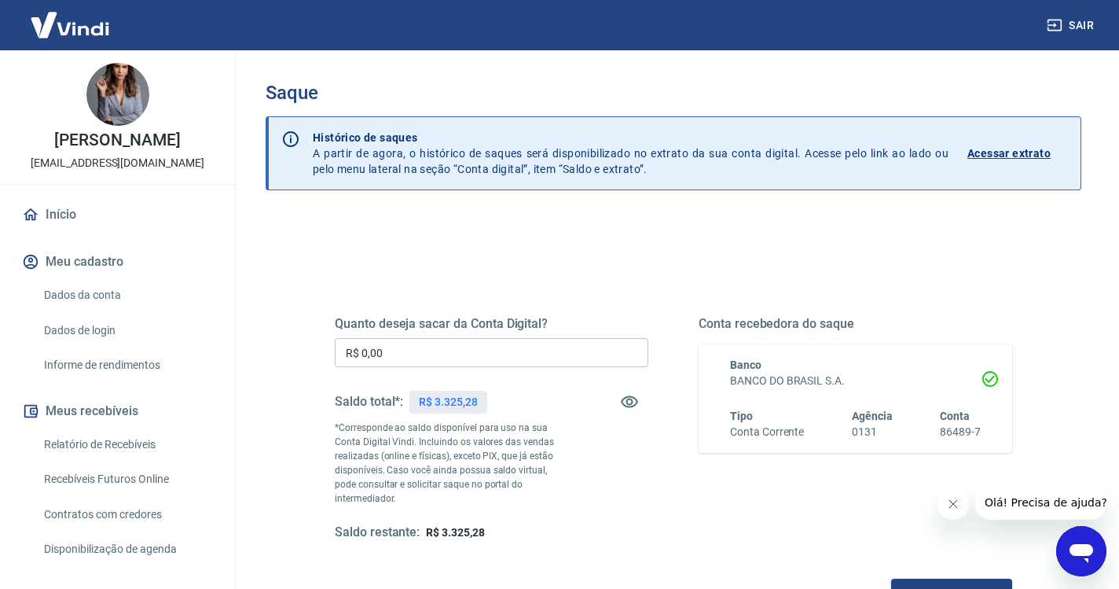
click at [428, 358] on input "R$ 0,00" at bounding box center [492, 352] width 314 height 29
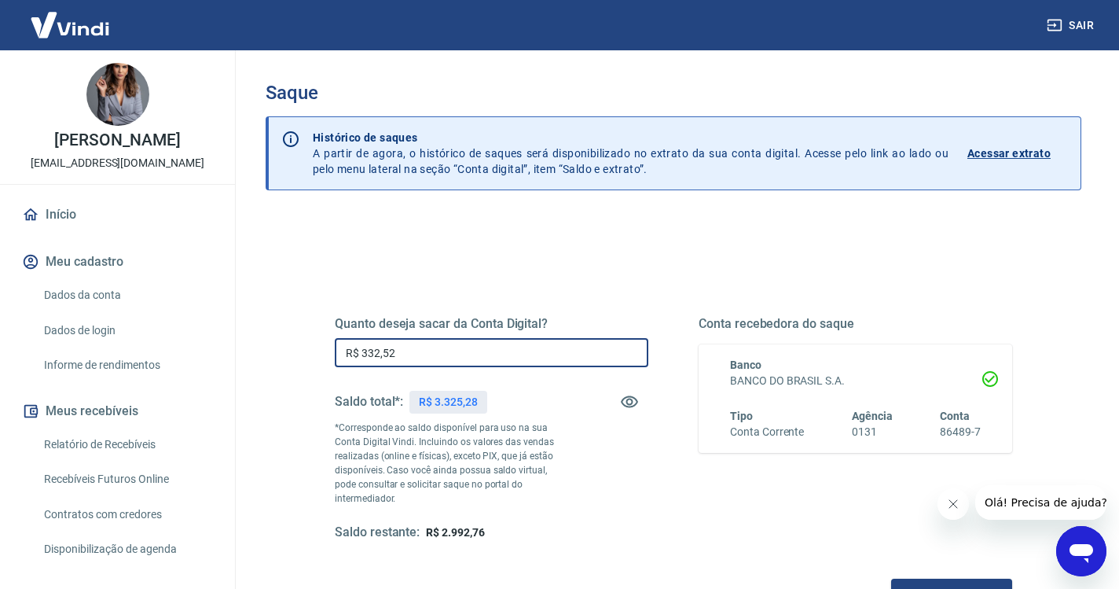
type input "R$ 3.325,28"
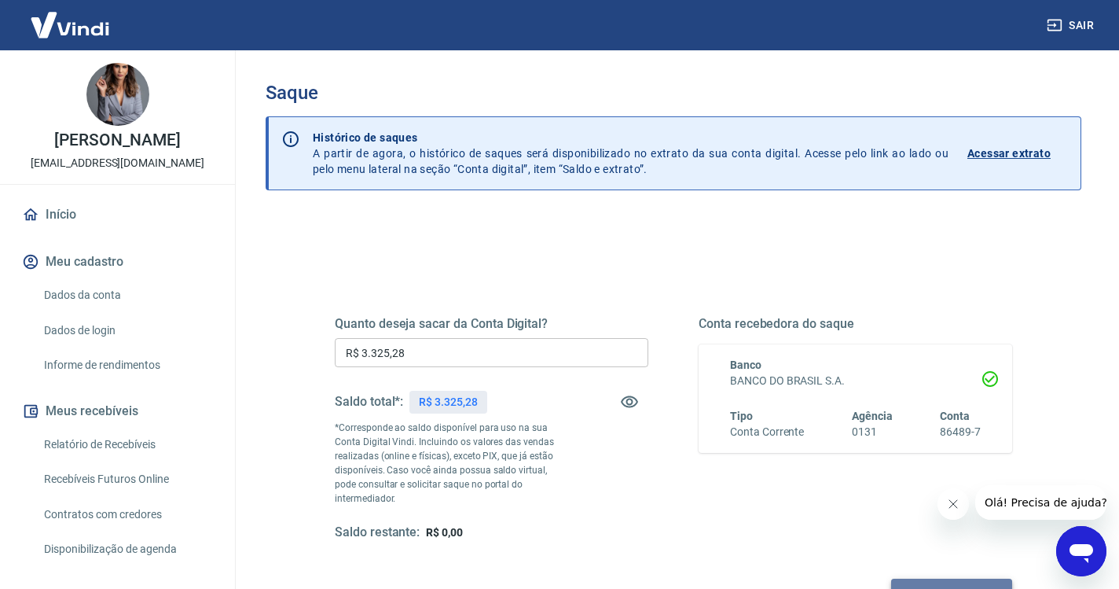
click at [891, 578] on button "Solicitar saque" at bounding box center [951, 592] width 121 height 29
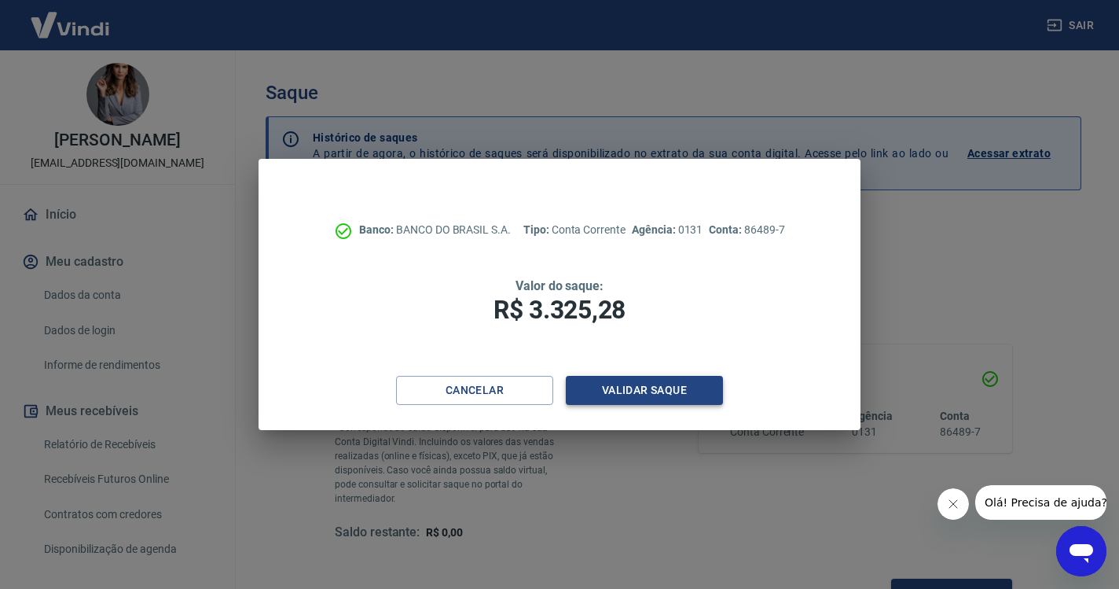
click at [671, 388] on button "Validar saque" at bounding box center [644, 390] width 157 height 29
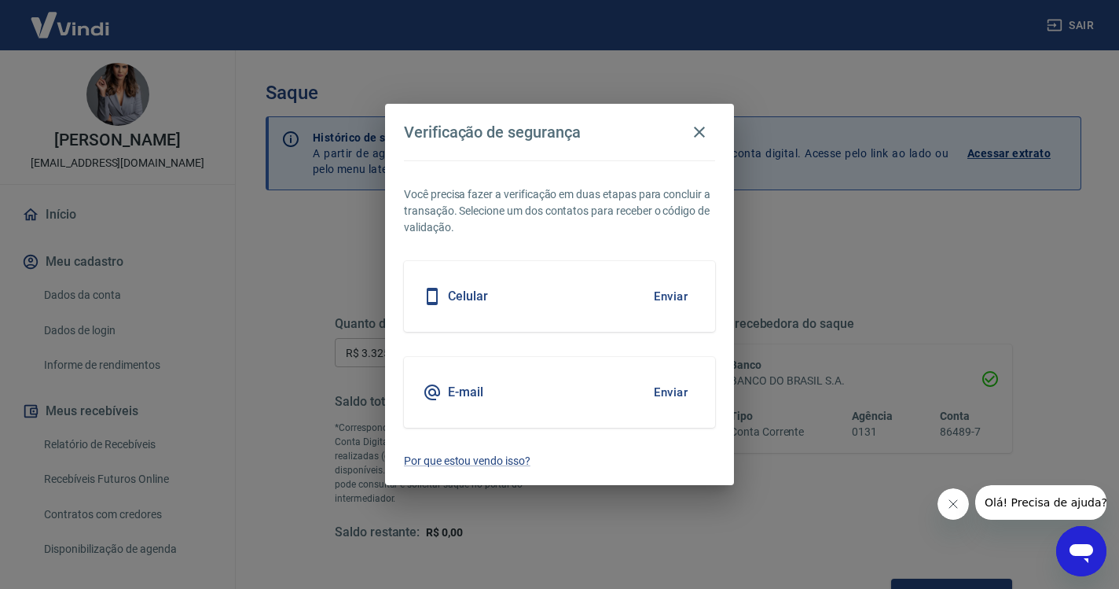
click at [670, 299] on button "Enviar" at bounding box center [670, 296] width 51 height 33
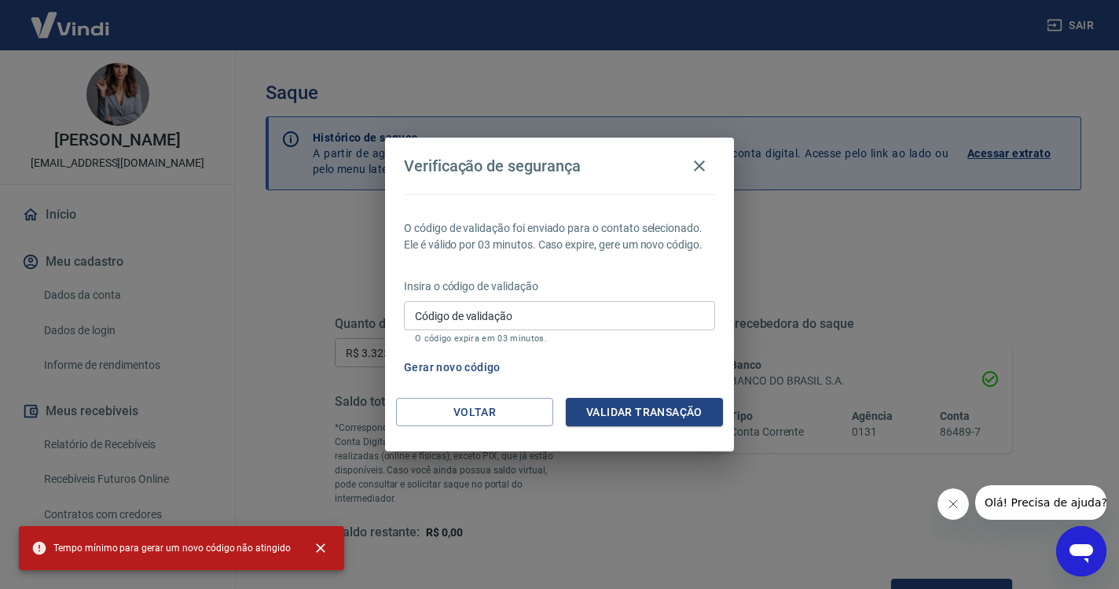
click at [625, 310] on input "Código de validação" at bounding box center [559, 315] width 311 height 29
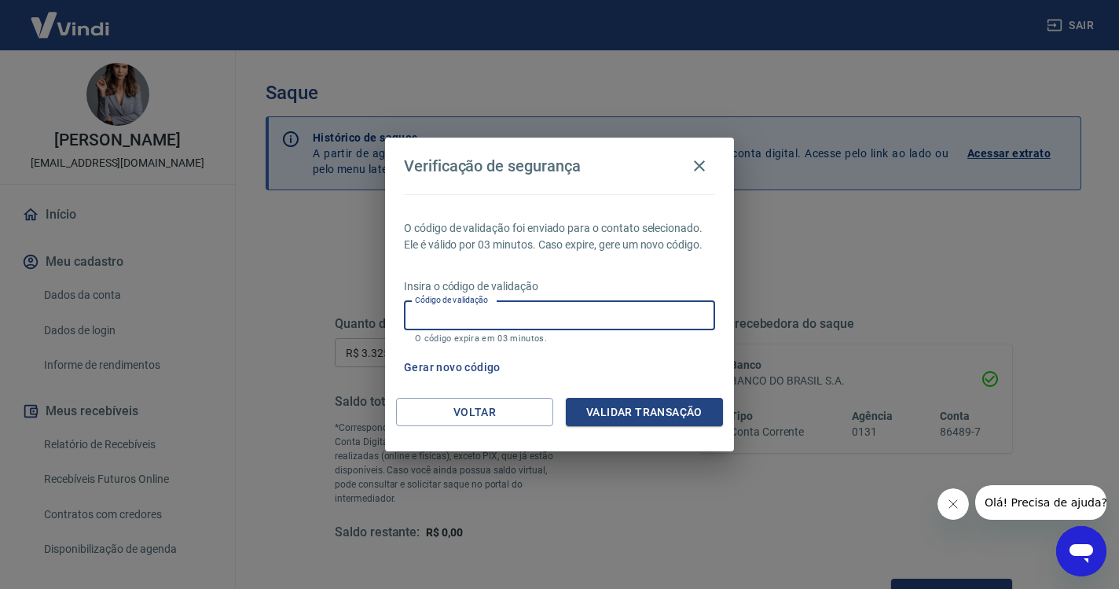
paste input "764319"
type input "764319"
click at [682, 408] on button "Validar transação" at bounding box center [644, 412] width 157 height 29
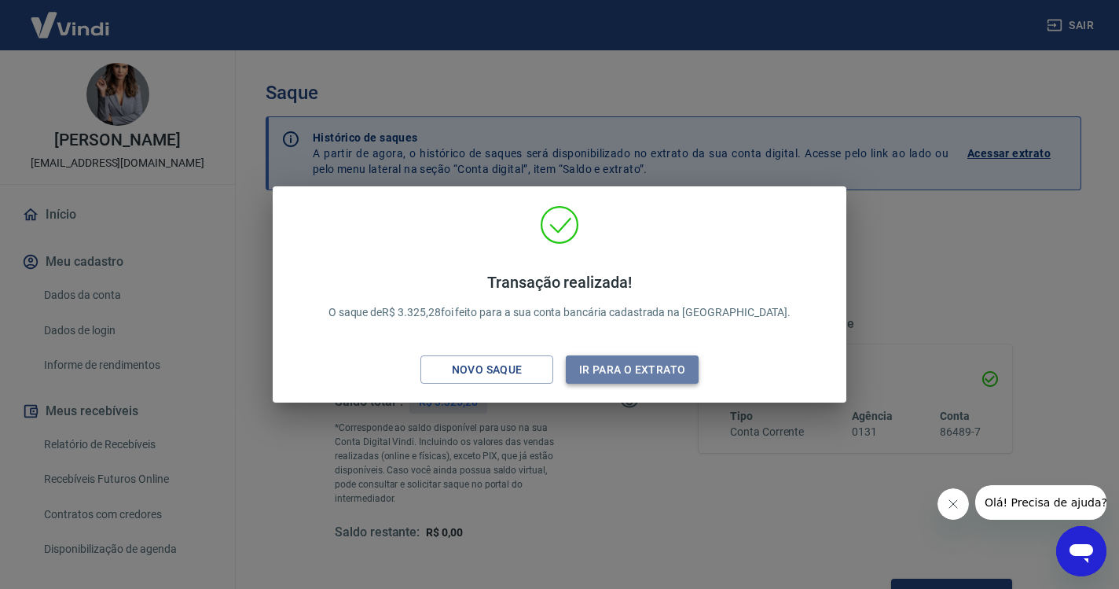
click at [632, 372] on button "Ir para o extrato" at bounding box center [632, 369] width 133 height 29
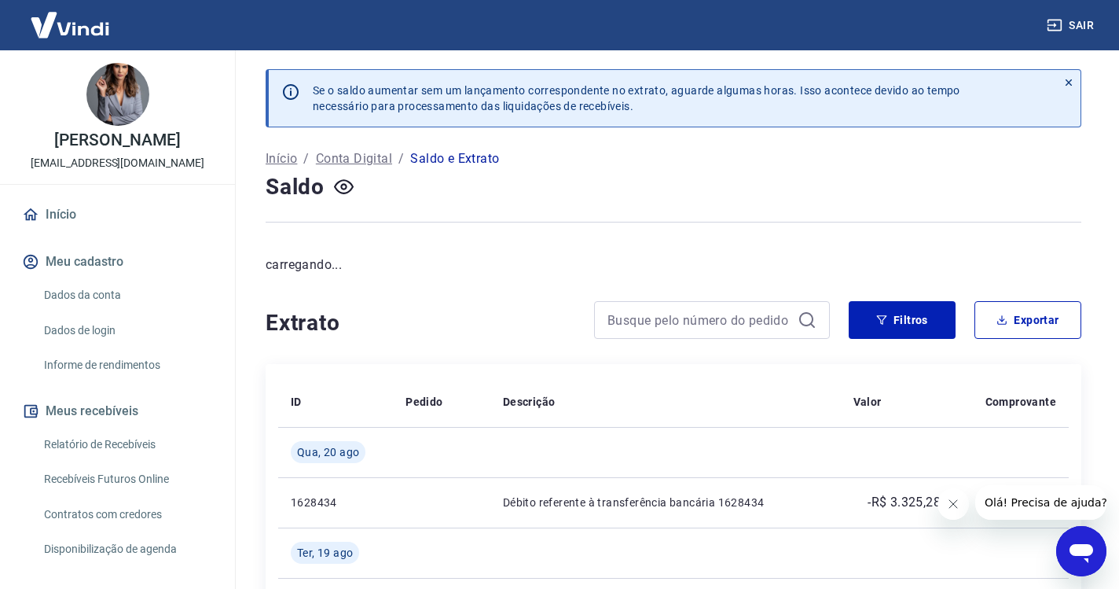
click at [83, 218] on link "Início" at bounding box center [117, 214] width 197 height 35
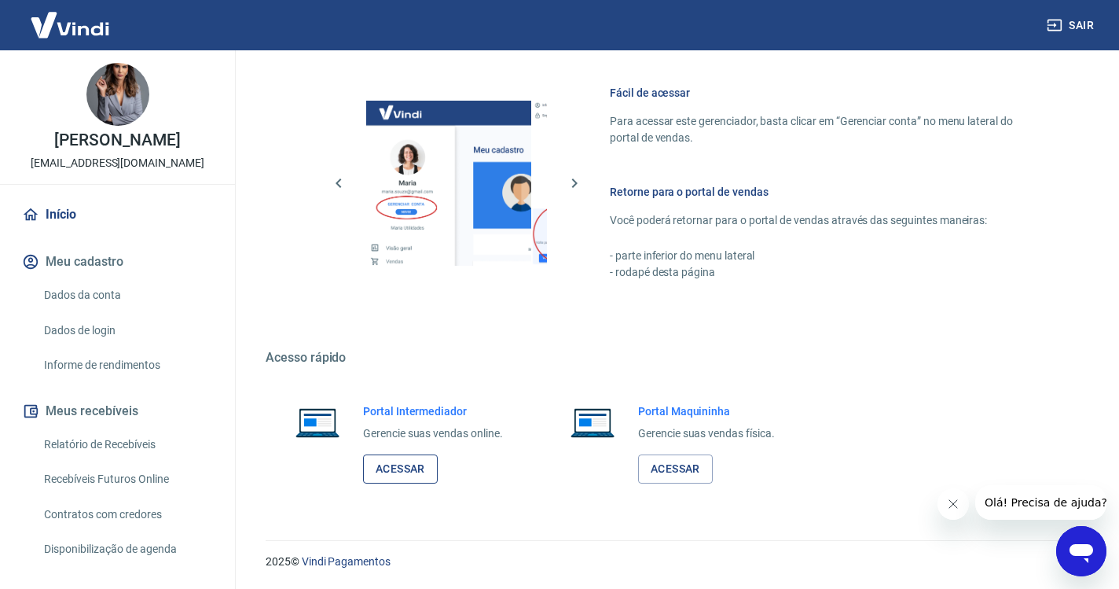
scroll to position [667, 0]
click at [416, 459] on link "Acessar" at bounding box center [400, 469] width 75 height 29
click at [1065, 21] on button "Sair" at bounding box center [1072, 25] width 57 height 29
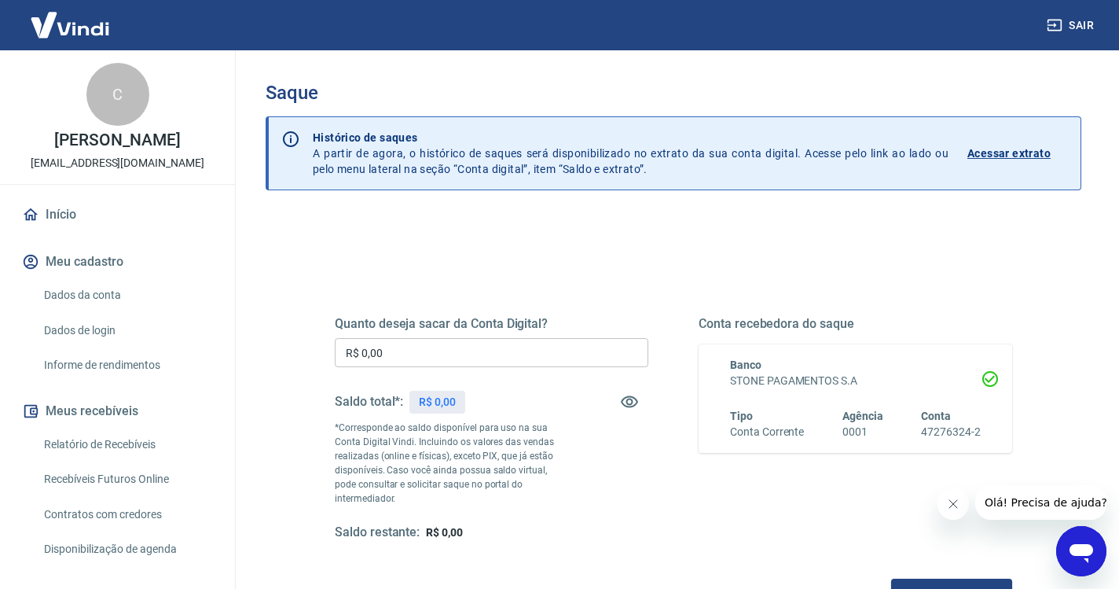
click at [410, 351] on input "R$ 0,00" at bounding box center [492, 352] width 314 height 29
click at [633, 404] on icon "button" at bounding box center [629, 401] width 19 height 19
click at [79, 215] on link "Início" at bounding box center [117, 214] width 197 height 35
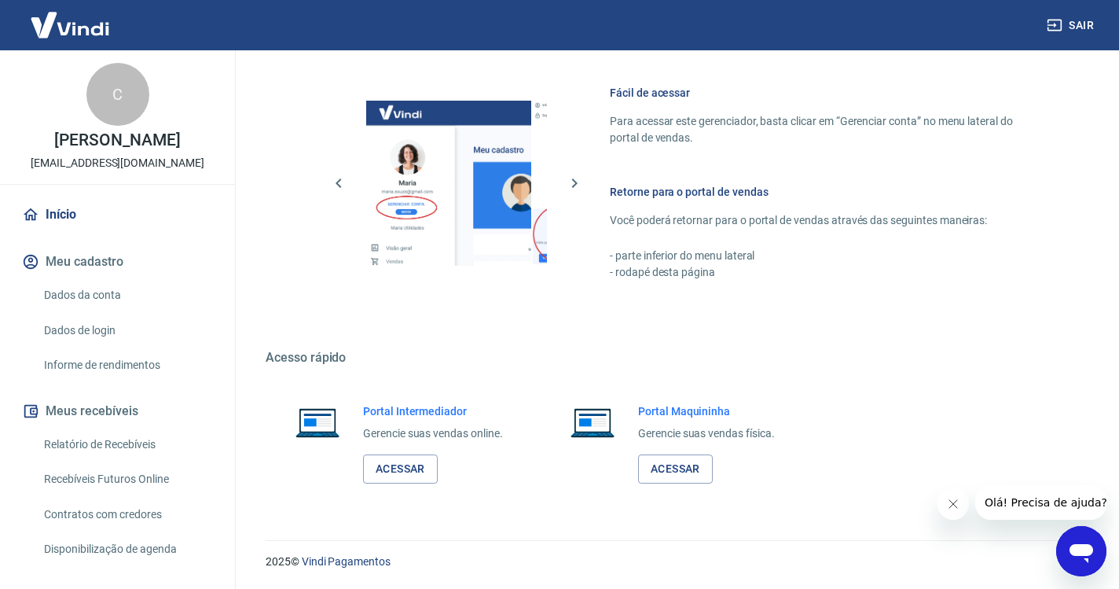
scroll to position [667, 0]
click at [417, 468] on link "Acessar" at bounding box center [400, 469] width 75 height 29
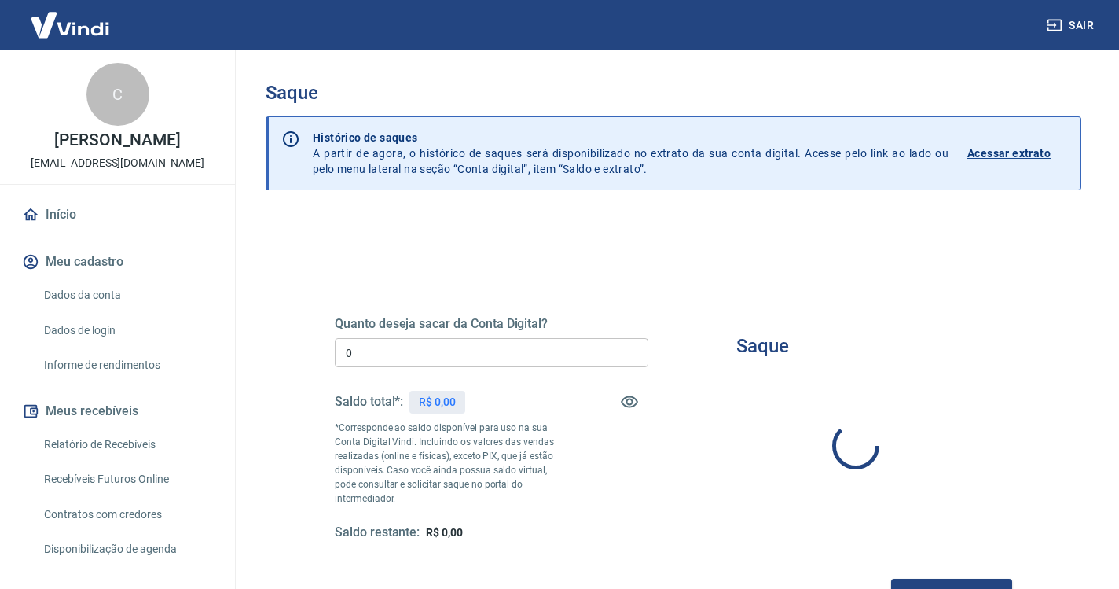
type input "R$ 0,00"
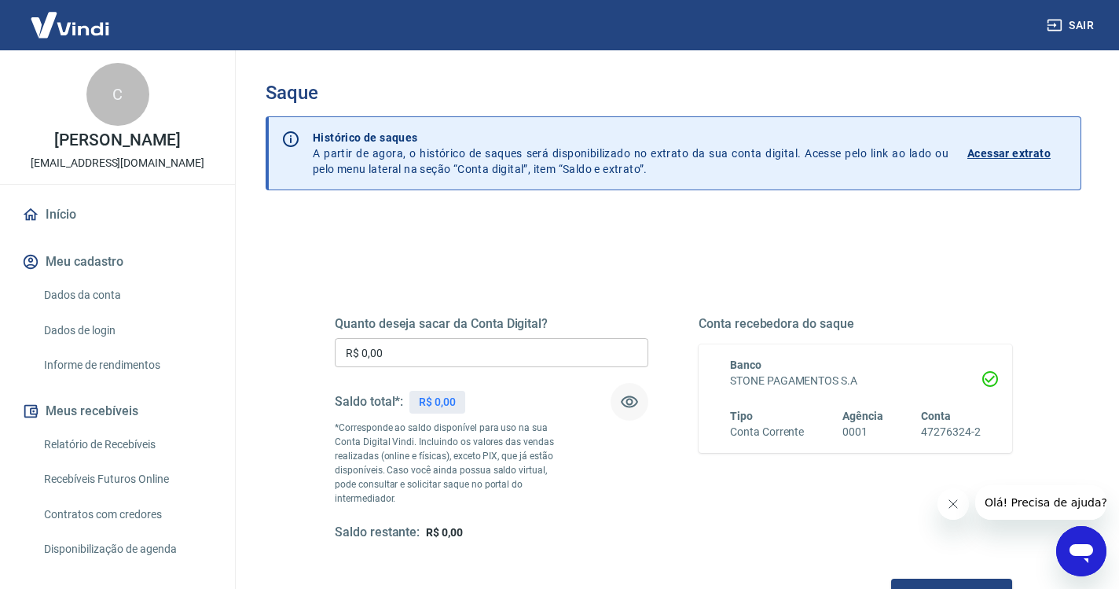
click at [626, 406] on icon "button" at bounding box center [629, 402] width 17 height 12
click at [626, 406] on icon "button" at bounding box center [629, 402] width 17 height 15
click at [1060, 23] on icon "button" at bounding box center [1055, 25] width 16 height 16
click at [72, 208] on link "Início" at bounding box center [117, 214] width 197 height 35
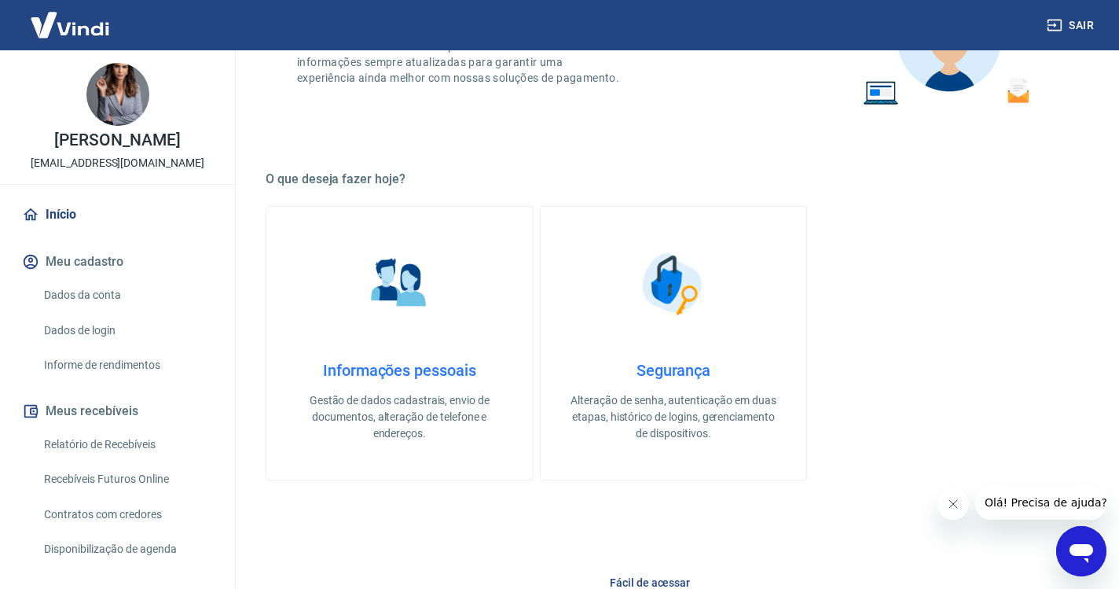
scroll to position [665, 0]
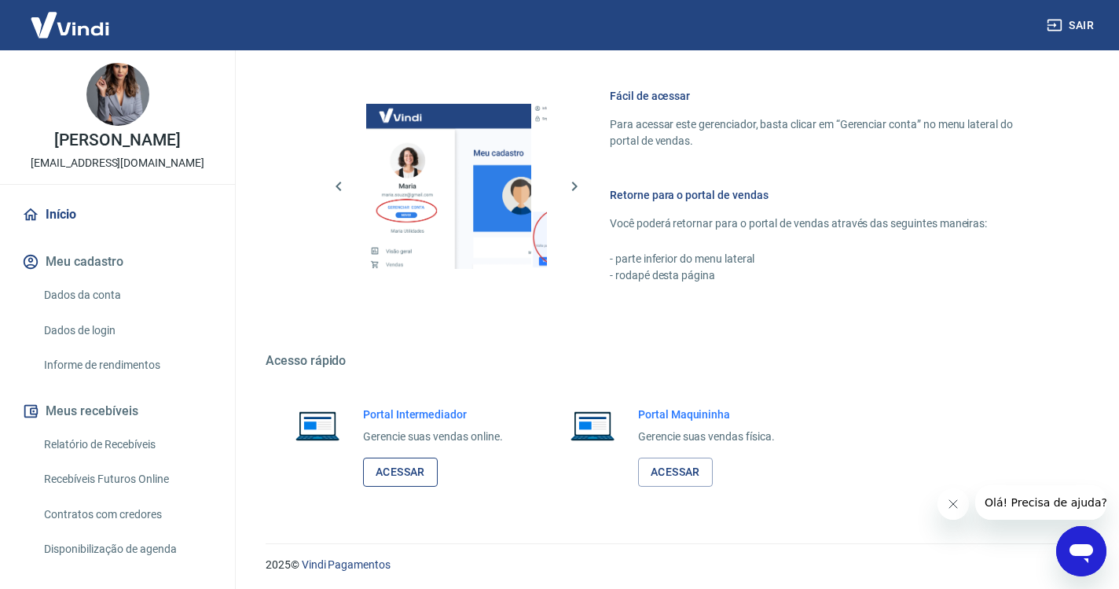
click at [412, 469] on link "Acessar" at bounding box center [400, 471] width 75 height 29
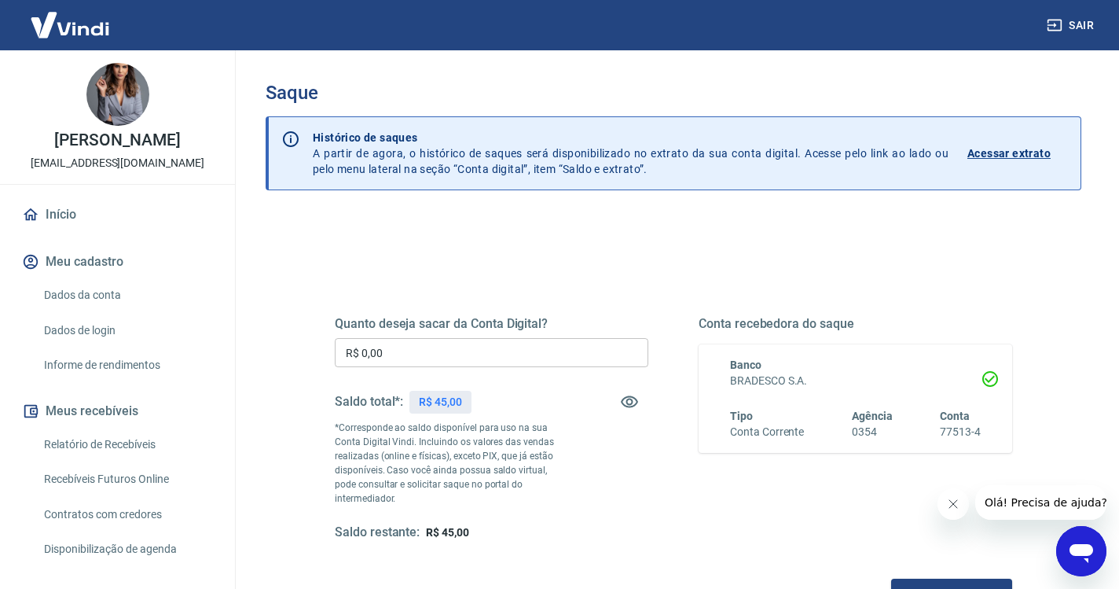
click at [1076, 32] on button "Sair" at bounding box center [1072, 25] width 57 height 29
click at [630, 408] on icon "button" at bounding box center [629, 401] width 19 height 19
click at [60, 216] on link "Início" at bounding box center [117, 214] width 197 height 35
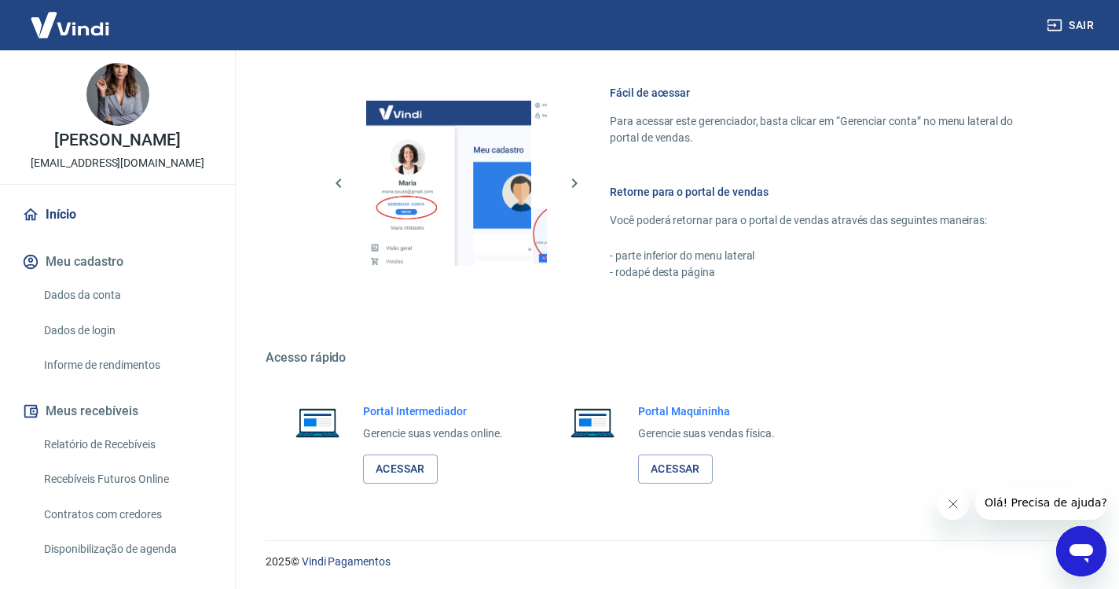
scroll to position [667, 0]
click at [408, 476] on link "Acessar" at bounding box center [400, 469] width 75 height 29
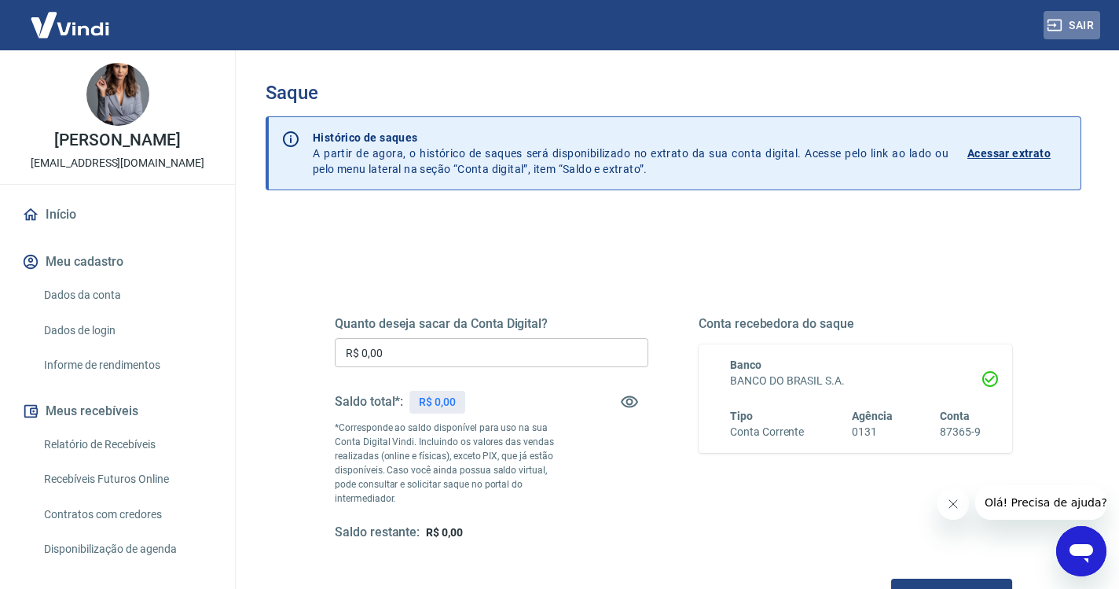
click at [1073, 24] on button "Sair" at bounding box center [1072, 25] width 57 height 29
click at [486, 348] on input "R$ 0,00" at bounding box center [492, 352] width 314 height 29
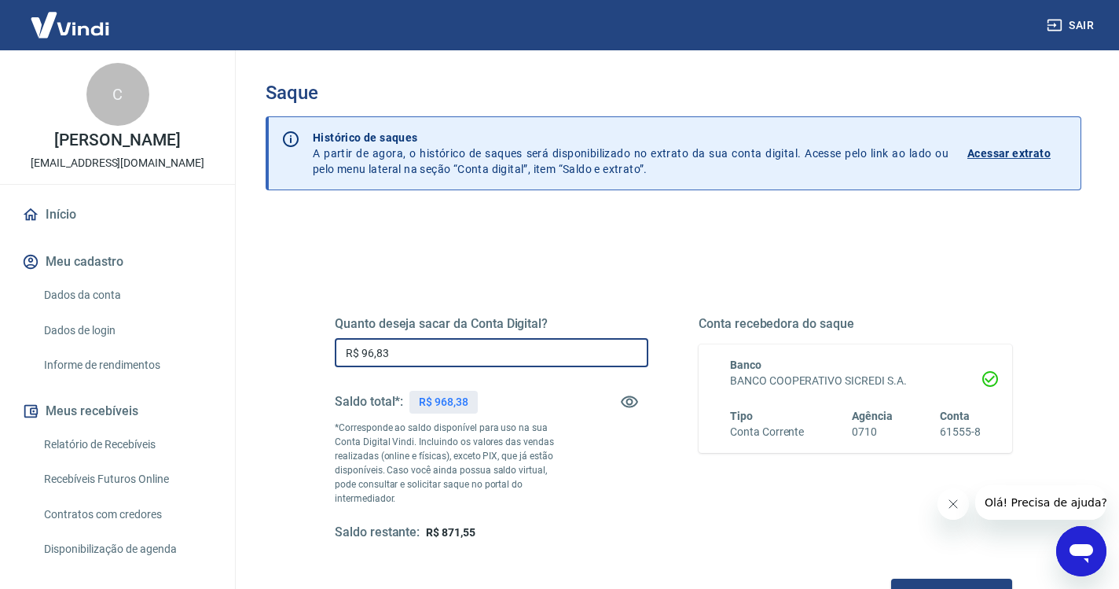
type input "R$ 968,38"
click at [891, 582] on button "Solicitar saque" at bounding box center [951, 592] width 121 height 29
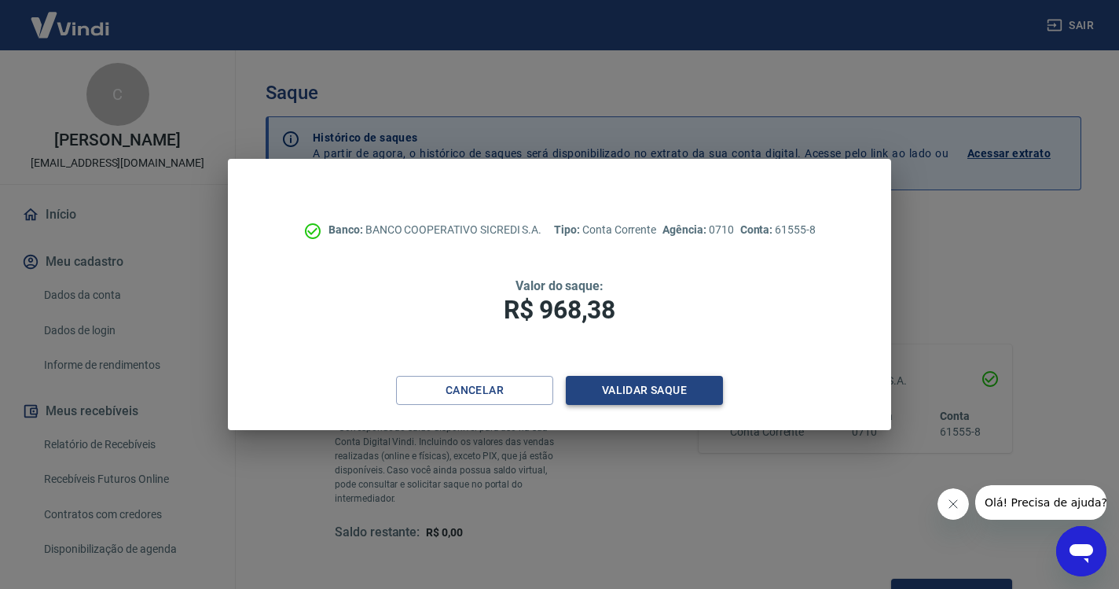
click at [657, 389] on button "Validar saque" at bounding box center [644, 390] width 157 height 29
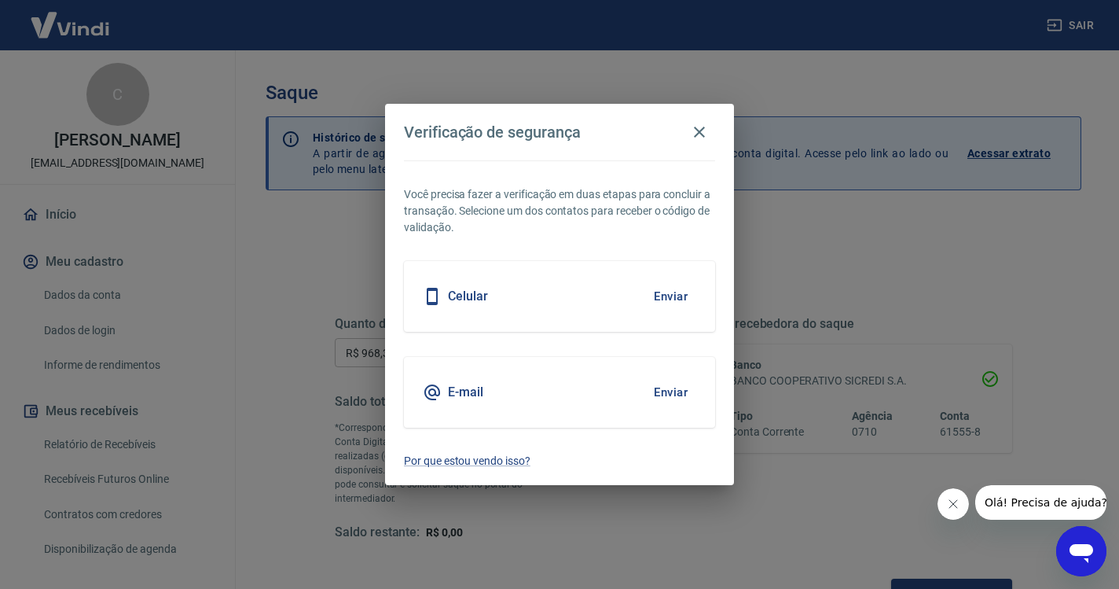
click at [674, 303] on button "Enviar" at bounding box center [670, 296] width 51 height 33
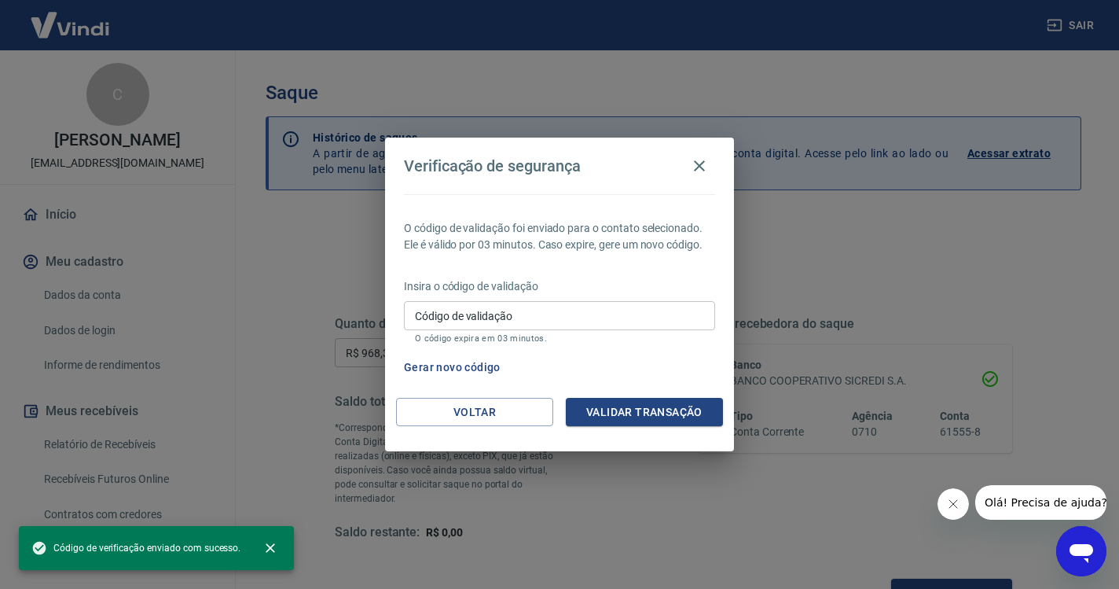
click at [549, 311] on input "Código de validação" at bounding box center [559, 315] width 311 height 29
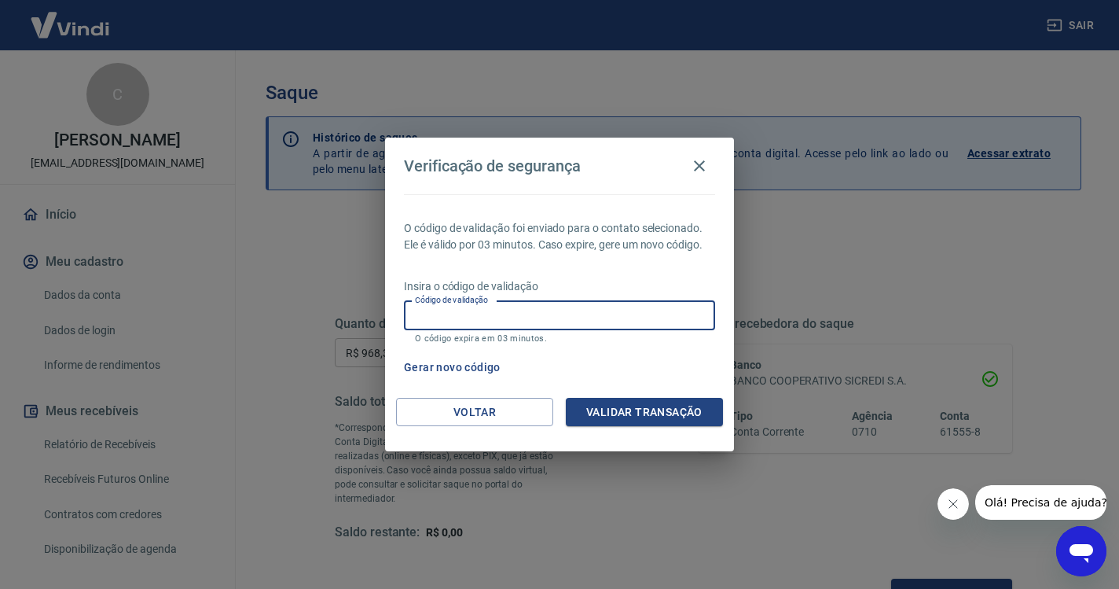
paste input "542737"
type input "542737"
click at [633, 407] on button "Validar transação" at bounding box center [644, 412] width 157 height 29
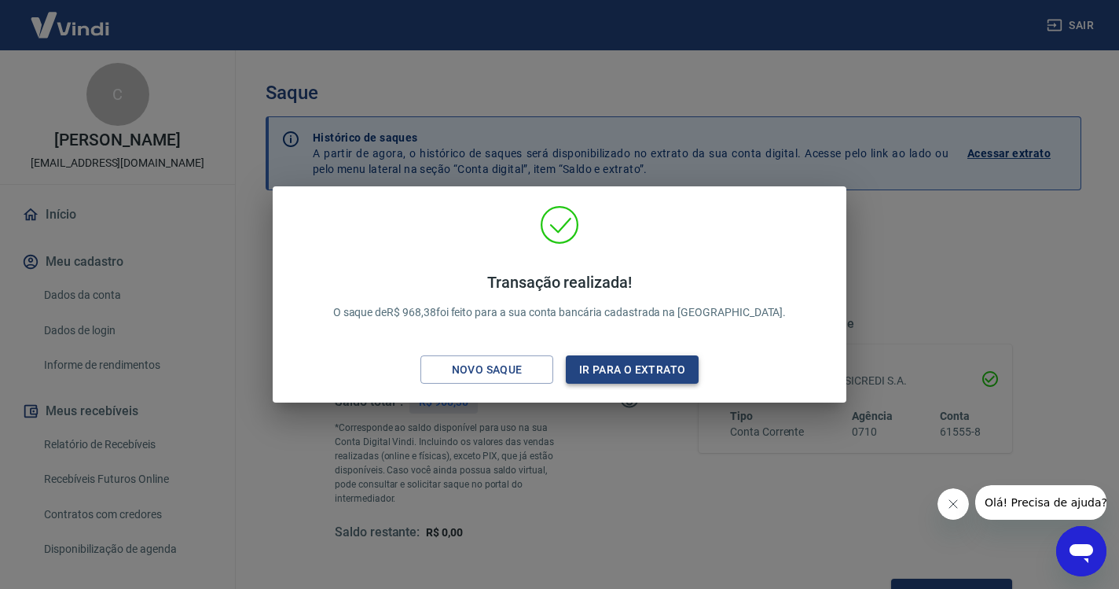
click at [633, 369] on button "Ir para o extrato" at bounding box center [632, 369] width 133 height 29
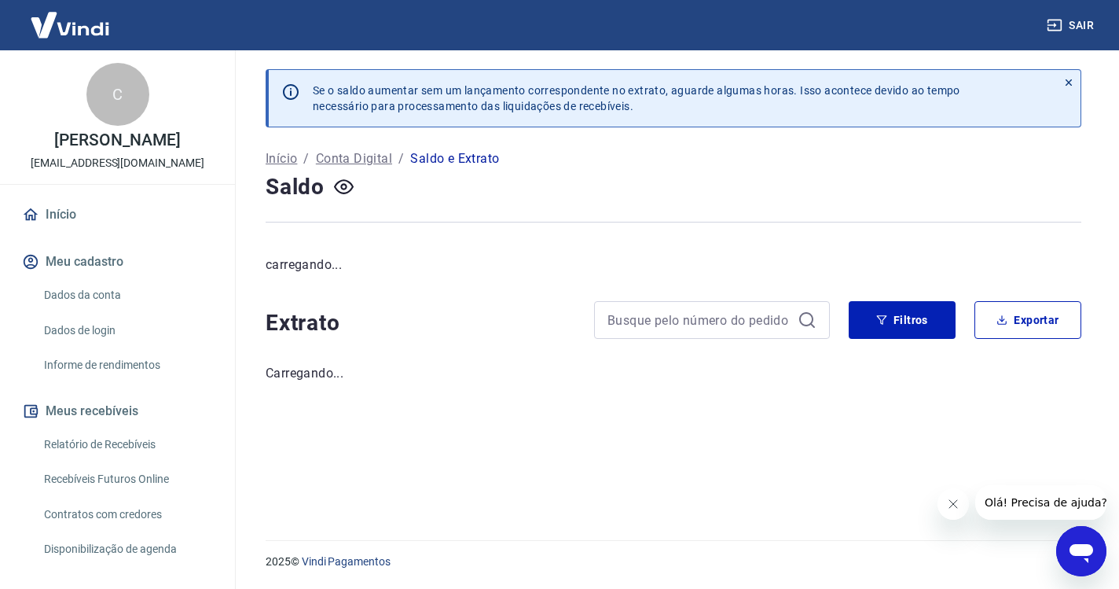
click at [69, 209] on link "Início" at bounding box center [117, 214] width 197 height 35
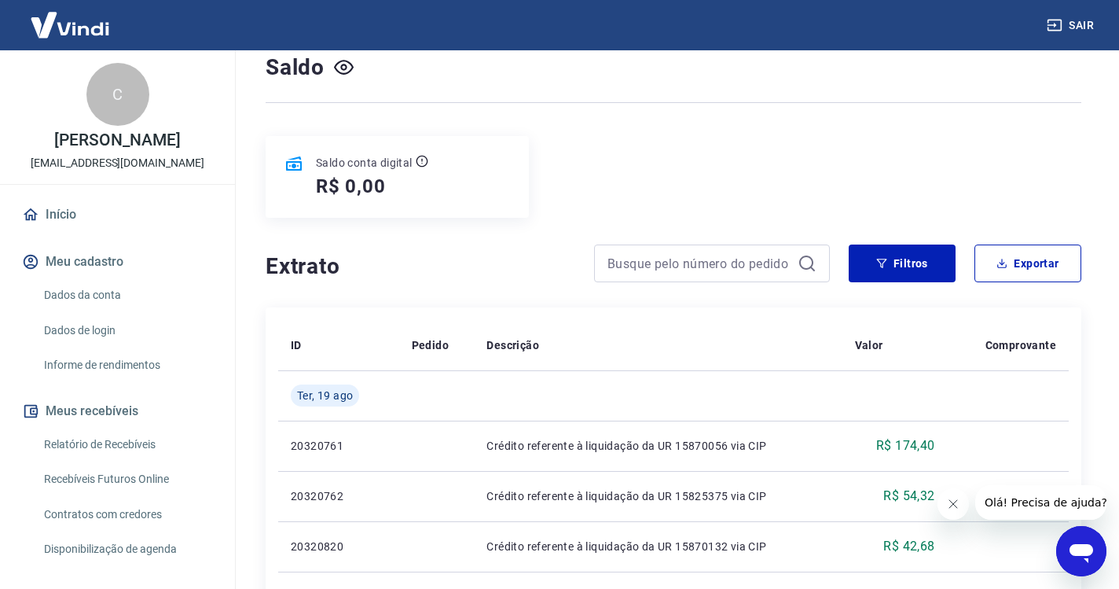
scroll to position [119, 0]
click at [78, 214] on link "Início" at bounding box center [117, 214] width 197 height 35
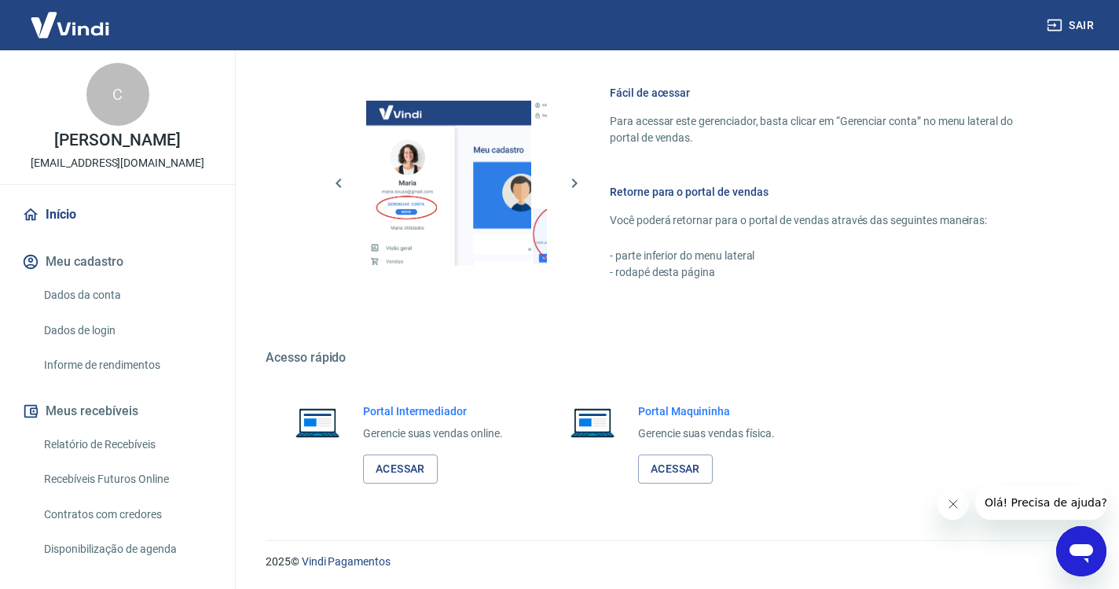
scroll to position [667, 0]
click at [411, 461] on link "Acessar" at bounding box center [400, 469] width 75 height 29
